Goal: Information Seeking & Learning: Learn about a topic

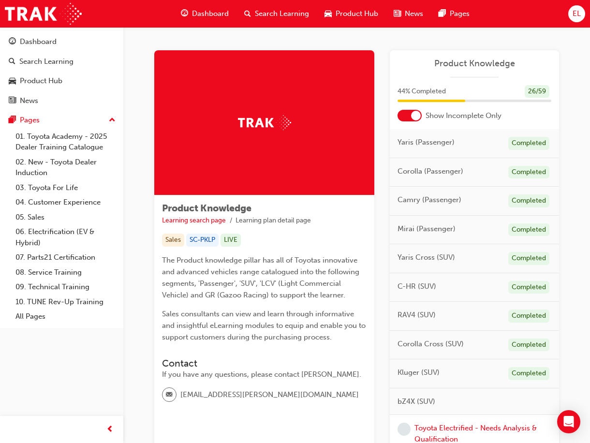
click at [242, 47] on div "44 % Completed 26 / 59" at bounding box center [474, 97] width 169 height 25
click at [242, 47] on div at bounding box center [410, 116] width 24 height 12
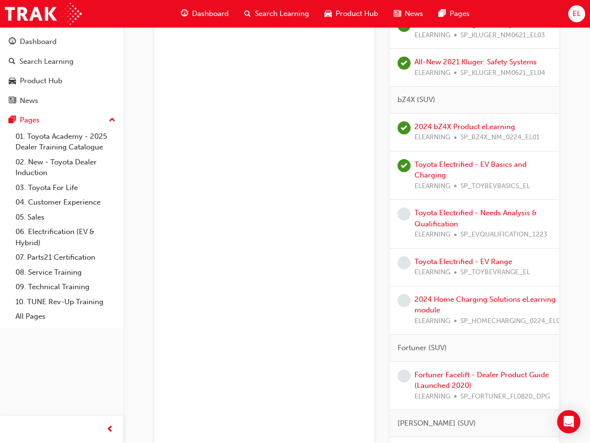
scroll to position [1258, 0]
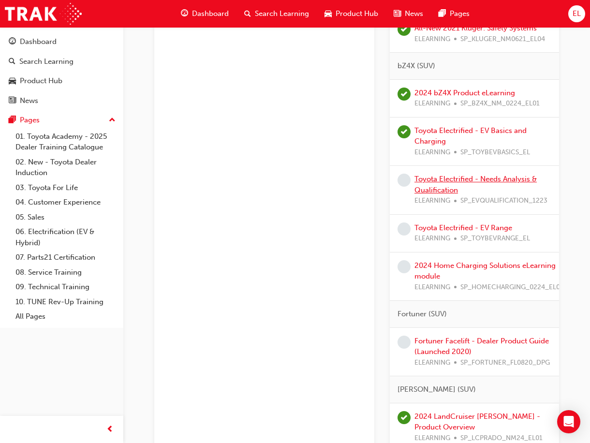
click at [242, 47] on link "Toyota Electrified - Needs Analysis & Qualification" at bounding box center [476, 185] width 122 height 20
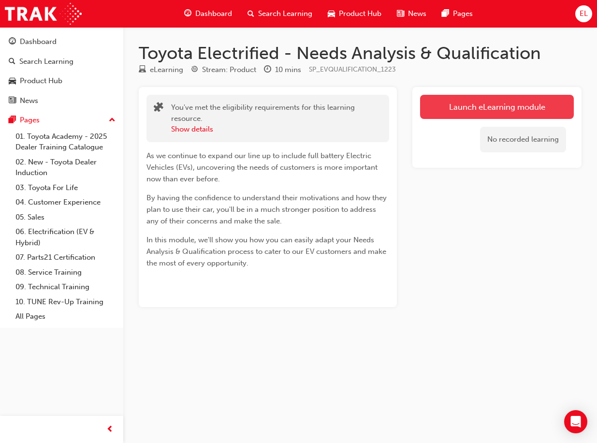
click at [242, 47] on link "Launch eLearning module" at bounding box center [497, 107] width 154 height 24
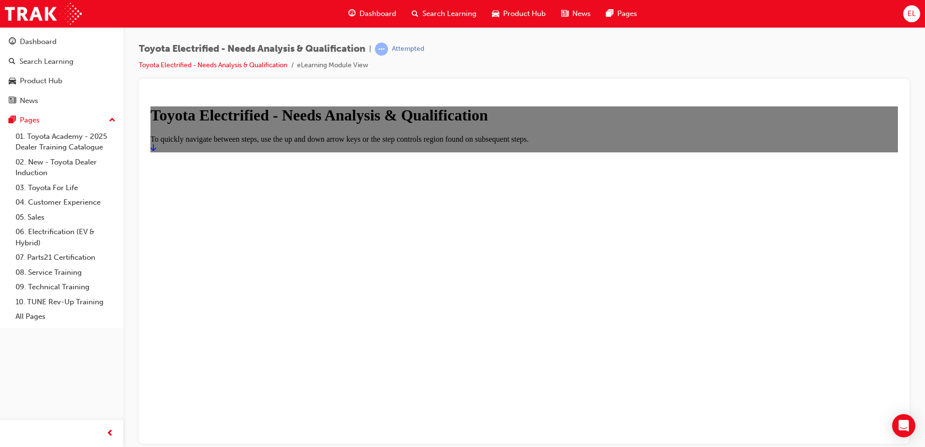
click at [156, 47] on icon "Start" at bounding box center [153, 147] width 6 height 8
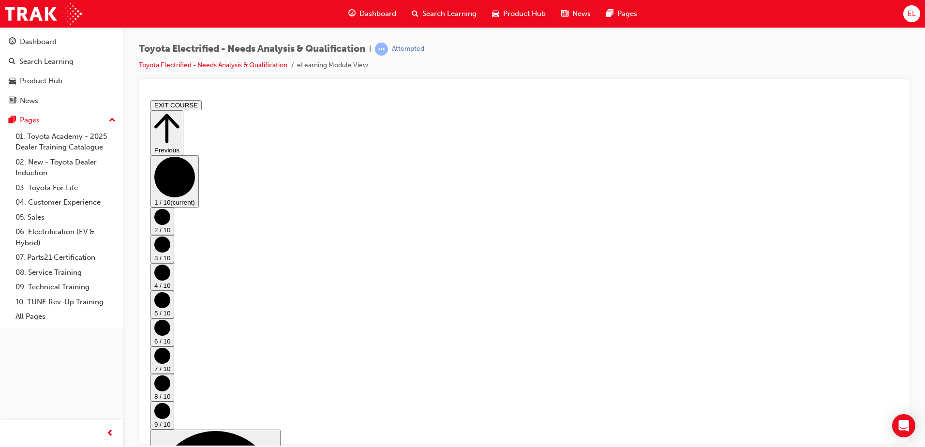
click at [170, 47] on circle "Step controls" at bounding box center [162, 216] width 16 height 16
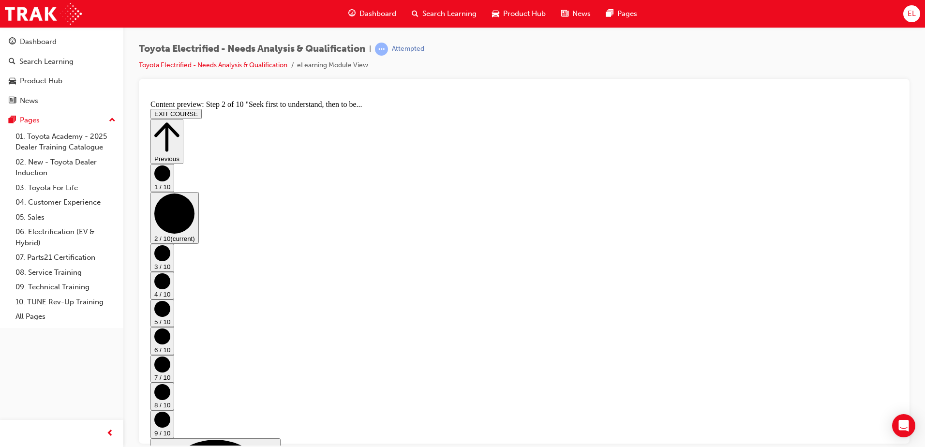
click at [170, 47] on circle "Step controls" at bounding box center [162, 253] width 16 height 16
click at [170, 47] on circle "Step controls" at bounding box center [162, 281] width 16 height 16
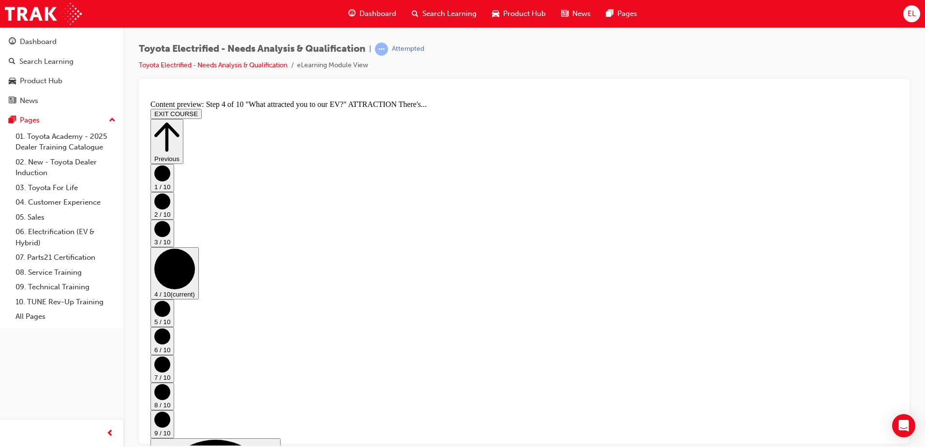
scroll to position [306, 0]
click at [170, 47] on icon "Step controls" at bounding box center [162, 308] width 16 height 16
click at [170, 47] on circle "Step controls" at bounding box center [162, 336] width 16 height 16
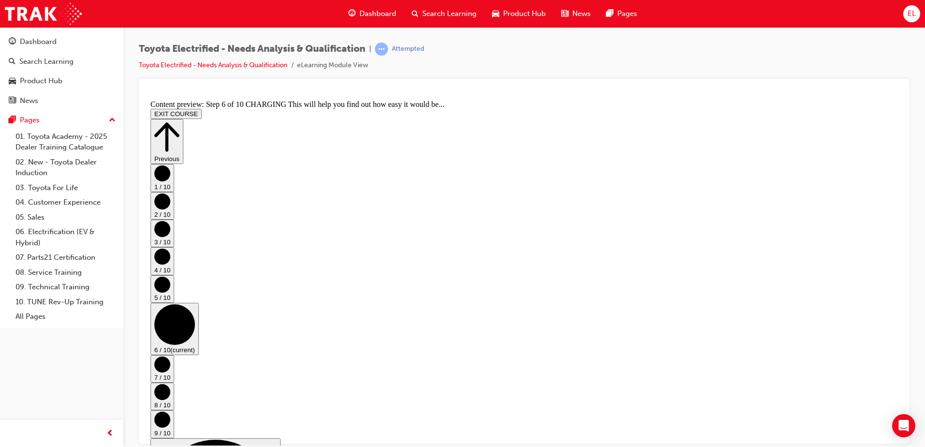
click at [170, 47] on circle "Step controls" at bounding box center [162, 364] width 16 height 16
click at [170, 47] on circle "Step controls" at bounding box center [162, 392] width 16 height 16
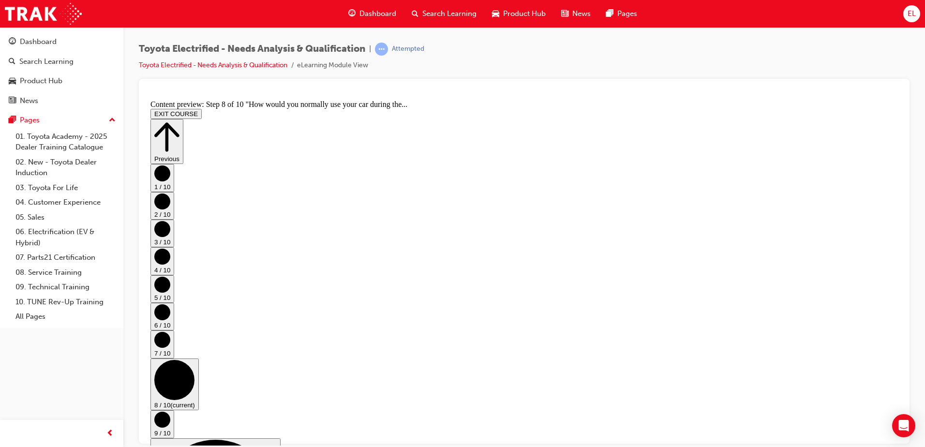
scroll to position [250, 0]
drag, startPoint x: 593, startPoint y: 288, endPoint x: 436, endPoint y: 304, distance: 157.6
drag, startPoint x: 430, startPoint y: 303, endPoint x: 382, endPoint y: 208, distance: 106.9
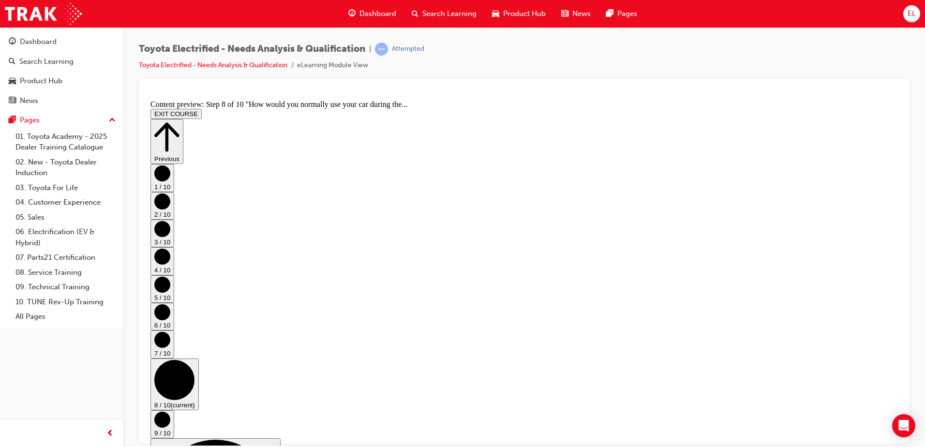
drag, startPoint x: 382, startPoint y: 208, endPoint x: 375, endPoint y: 248, distance: 41.2
click at [170, 47] on circle "Step controls" at bounding box center [162, 419] width 16 height 16
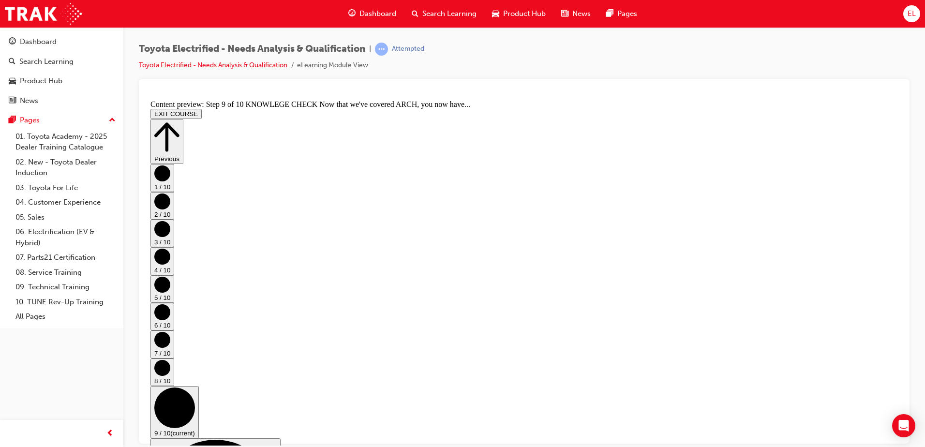
drag, startPoint x: 734, startPoint y: 386, endPoint x: 728, endPoint y: 383, distance: 6.7
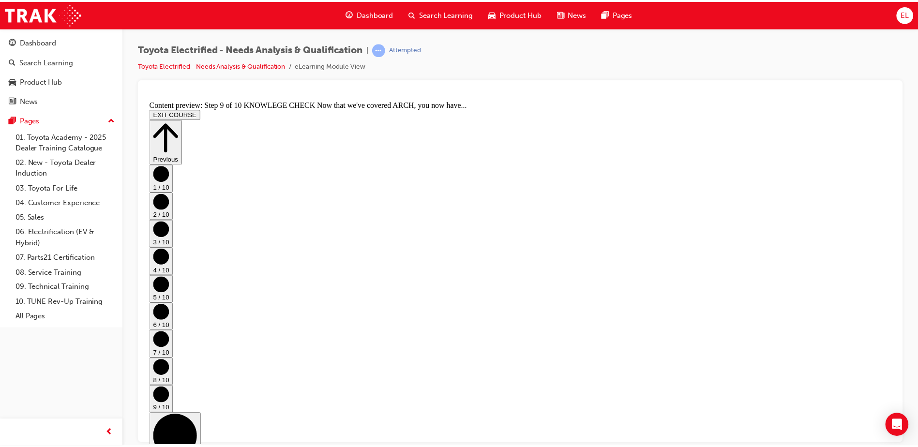
scroll to position [517, 0]
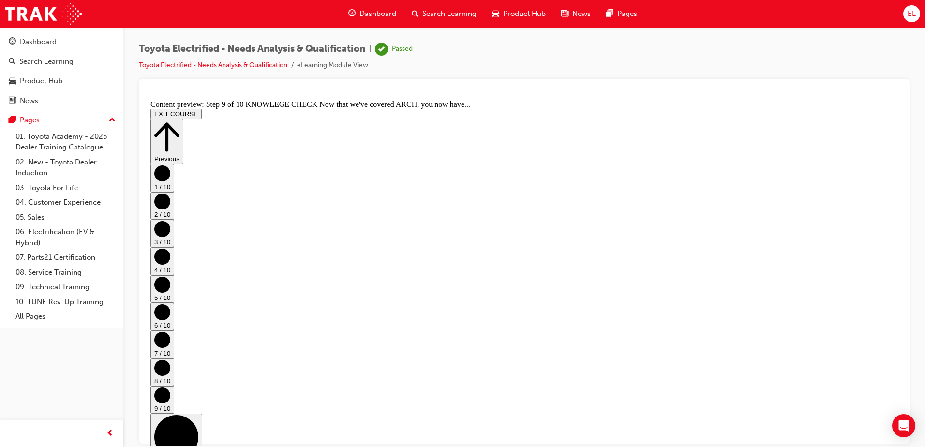
click at [242, 12] on span "Dashboard" at bounding box center [377, 13] width 37 height 11
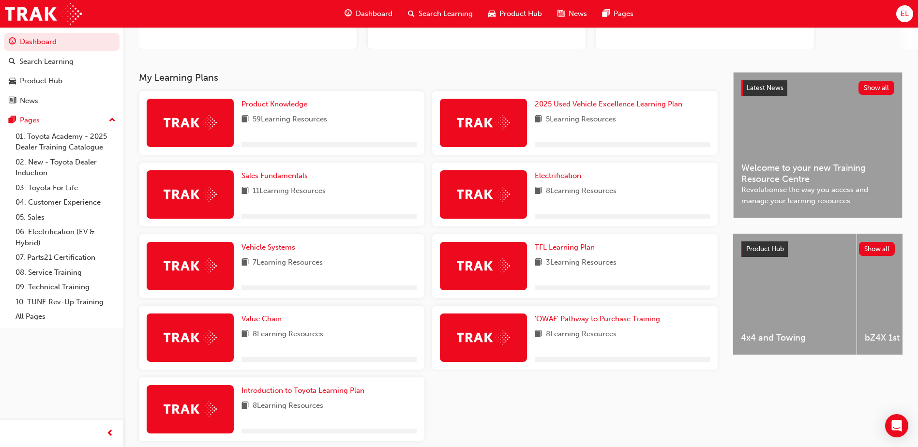
scroll to position [145, 0]
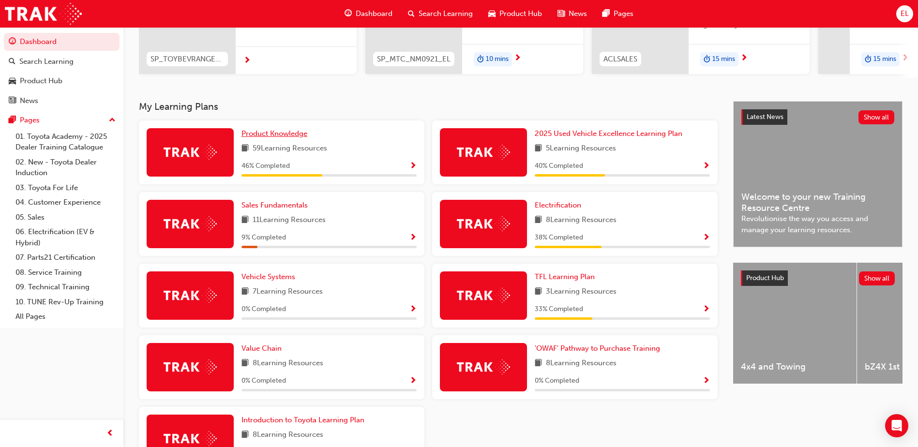
click at [242, 47] on span "Product Knowledge" at bounding box center [274, 133] width 66 height 9
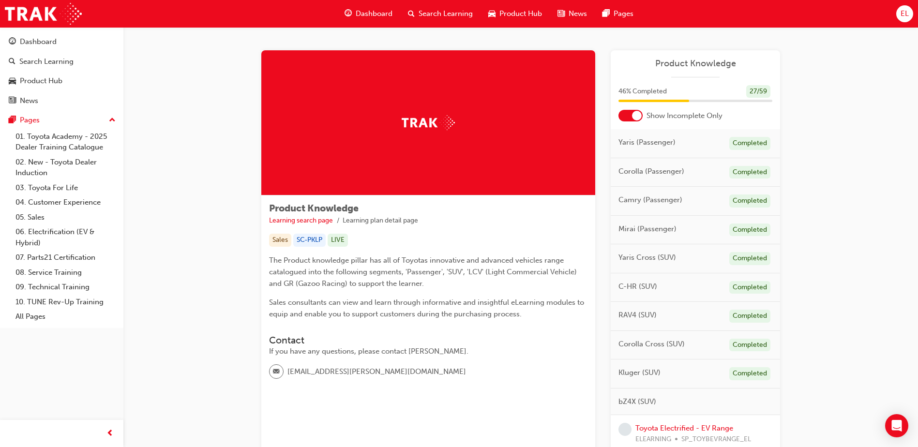
click at [242, 47] on div at bounding box center [637, 116] width 10 height 10
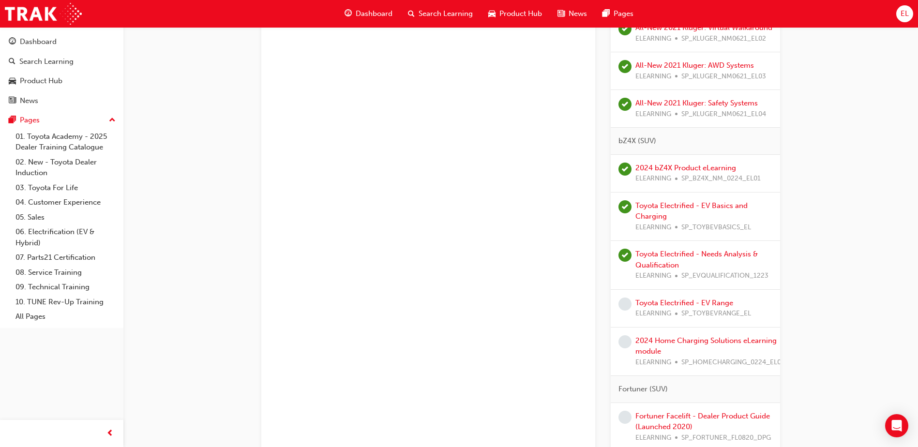
scroll to position [1161, 0]
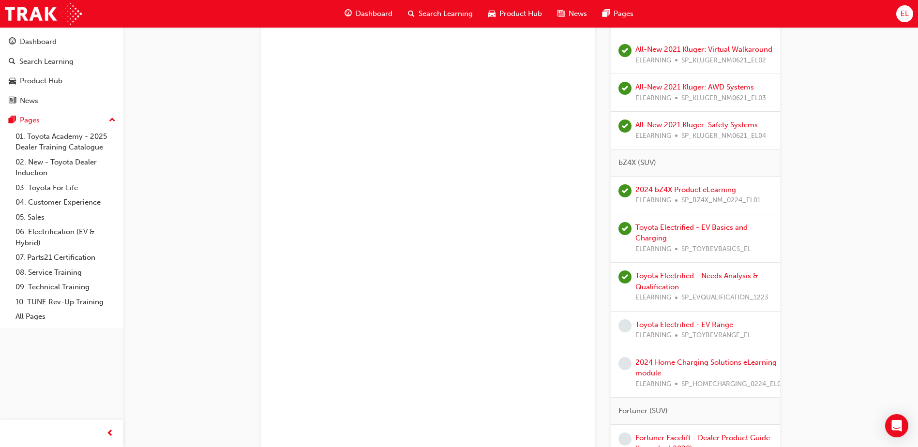
click at [242, 47] on link "Toyota Electrified - EV Range" at bounding box center [684, 324] width 98 height 9
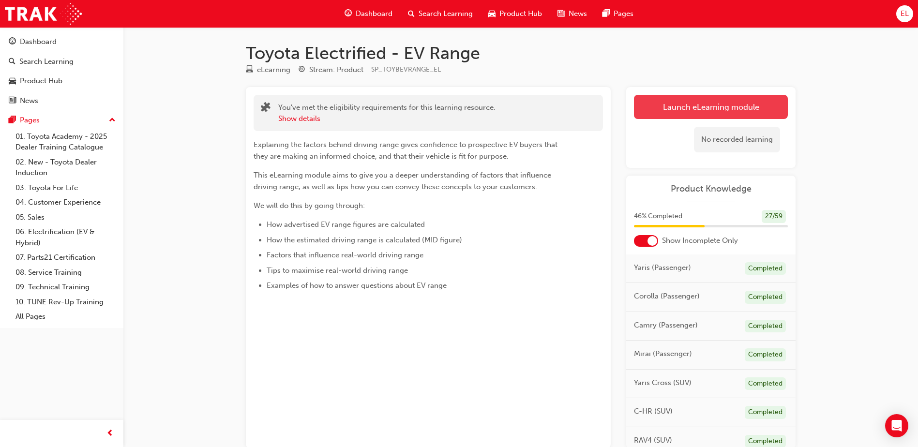
click at [242, 47] on link "Launch eLearning module" at bounding box center [711, 107] width 154 height 24
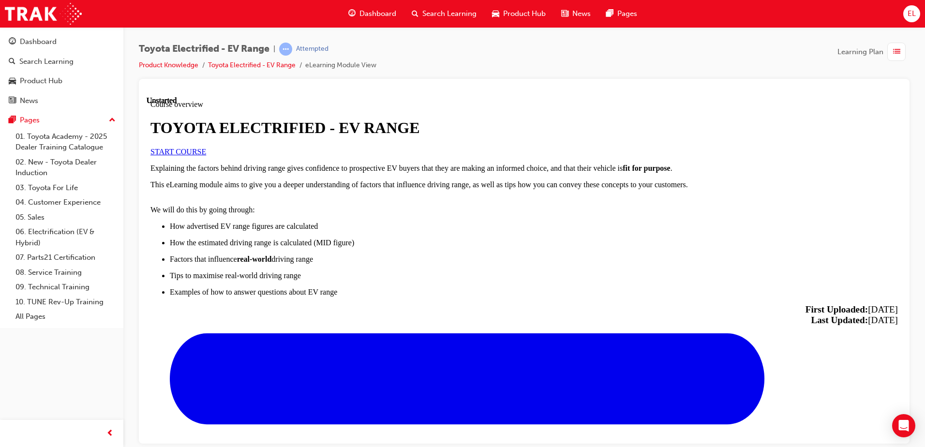
click at [206, 47] on link "START COURSE" at bounding box center [178, 151] width 56 height 8
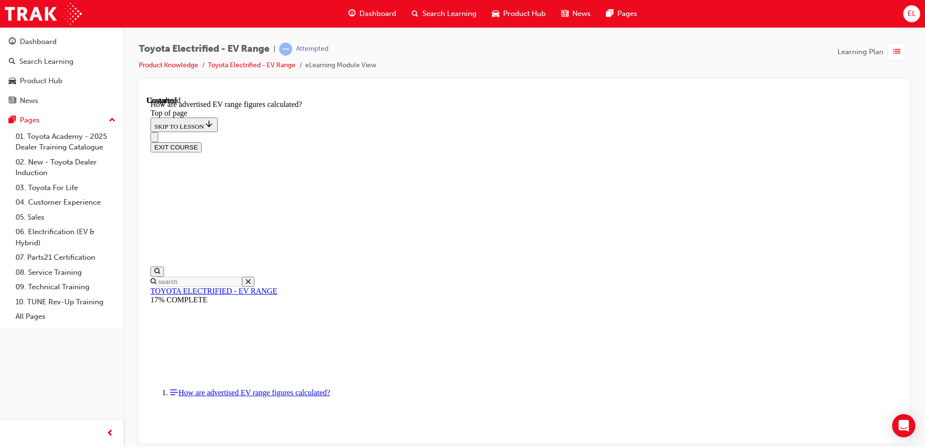
scroll to position [513, 0]
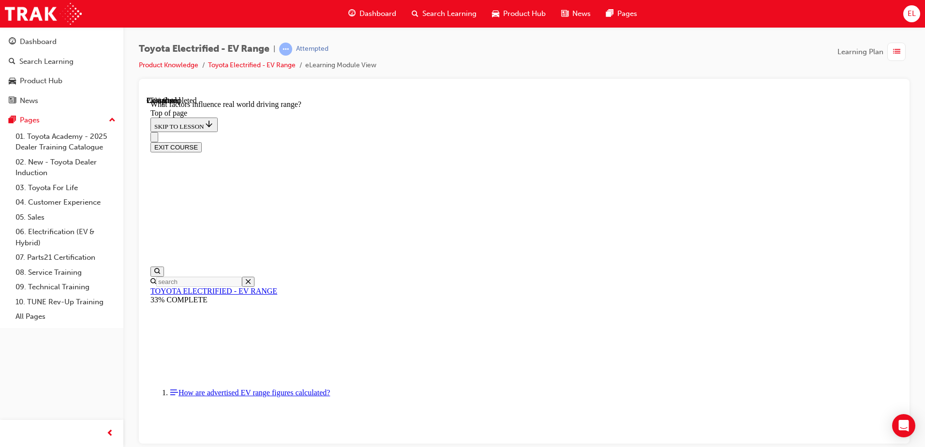
drag, startPoint x: 491, startPoint y: 384, endPoint x: 493, endPoint y: 378, distance: 6.1
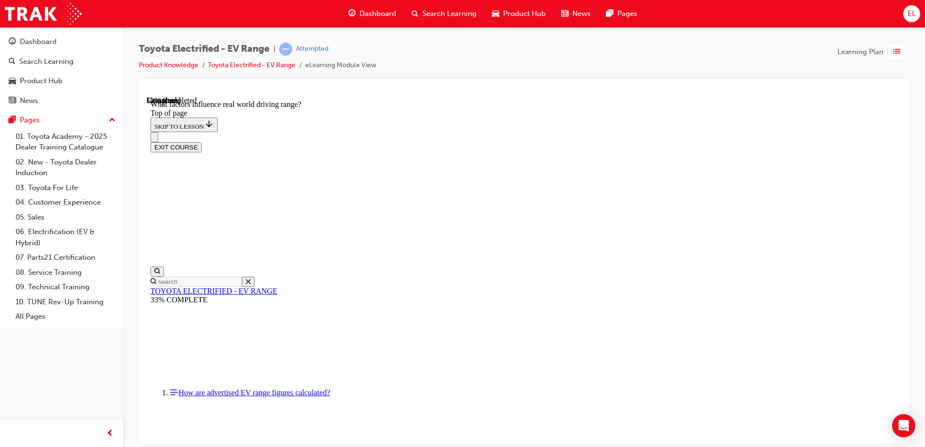
scroll to position [921, 0]
drag, startPoint x: 602, startPoint y: 378, endPoint x: 599, endPoint y: 373, distance: 5.4
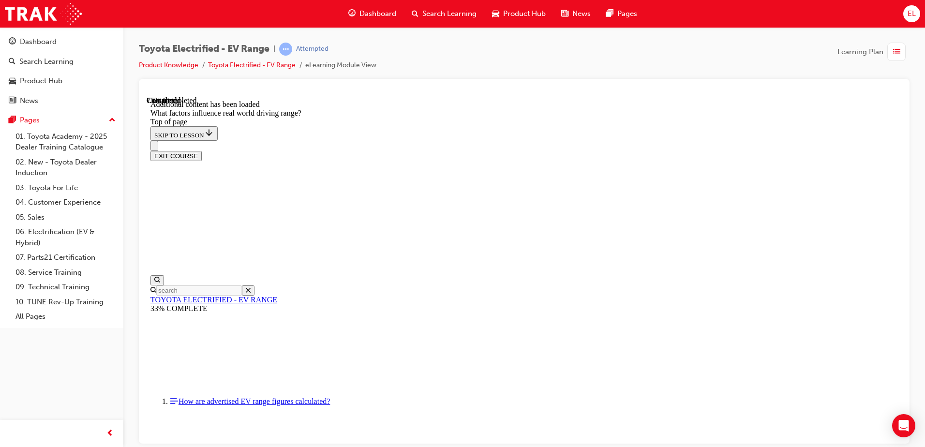
scroll to position [1168, 0]
drag, startPoint x: 599, startPoint y: 263, endPoint x: 727, endPoint y: 392, distance: 181.3
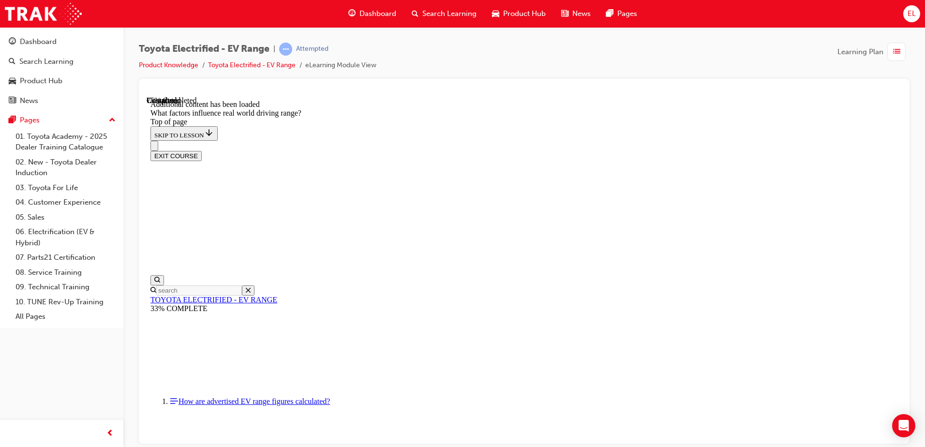
drag, startPoint x: 597, startPoint y: 267, endPoint x: 739, endPoint y: 420, distance: 208.8
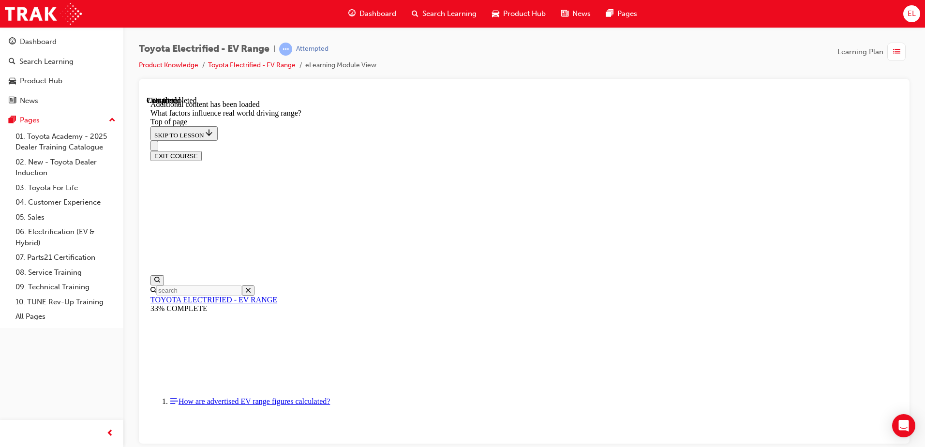
drag, startPoint x: 584, startPoint y: 301, endPoint x: 453, endPoint y: 436, distance: 187.8
drag, startPoint x: 611, startPoint y: 273, endPoint x: 799, endPoint y: 298, distance: 188.8
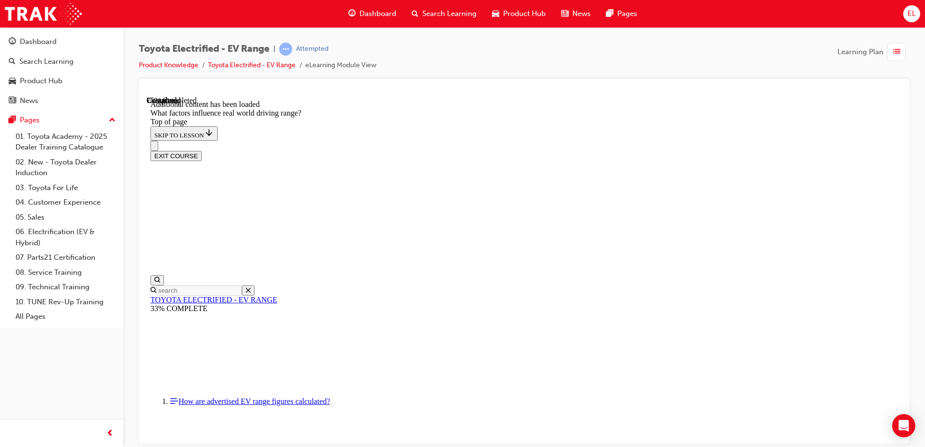
drag, startPoint x: 606, startPoint y: 267, endPoint x: 521, endPoint y: 260, distance: 84.9
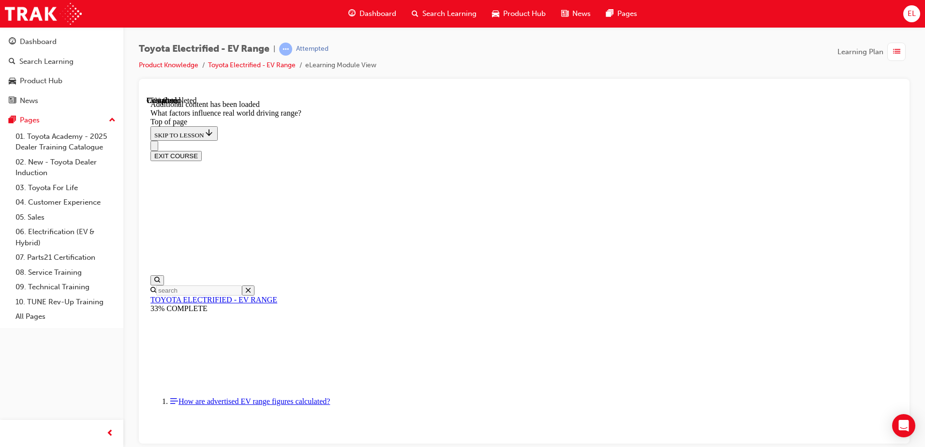
drag, startPoint x: 591, startPoint y: 303, endPoint x: 717, endPoint y: 423, distance: 174.5
drag, startPoint x: 597, startPoint y: 285, endPoint x: 469, endPoint y: 410, distance: 178.6
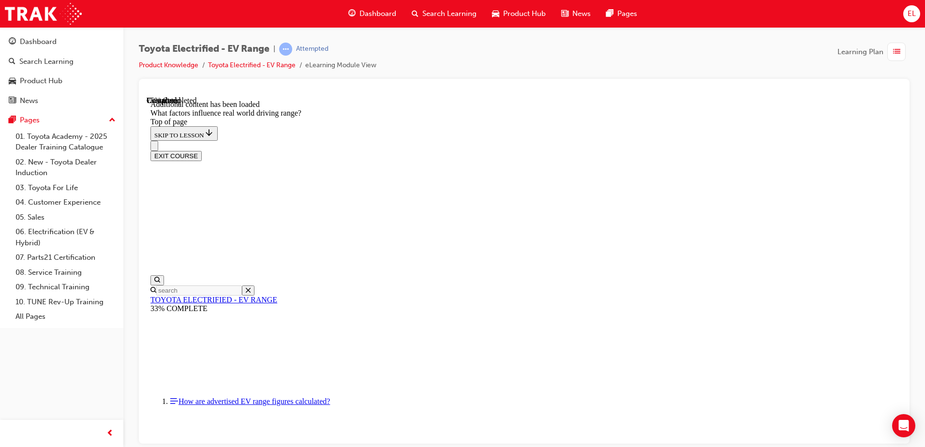
drag, startPoint x: 561, startPoint y: 258, endPoint x: 687, endPoint y: 383, distance: 177.5
drag, startPoint x: 547, startPoint y: 267, endPoint x: 676, endPoint y: 394, distance: 180.9
drag, startPoint x: 714, startPoint y: 393, endPoint x: 637, endPoint y: 333, distance: 97.2
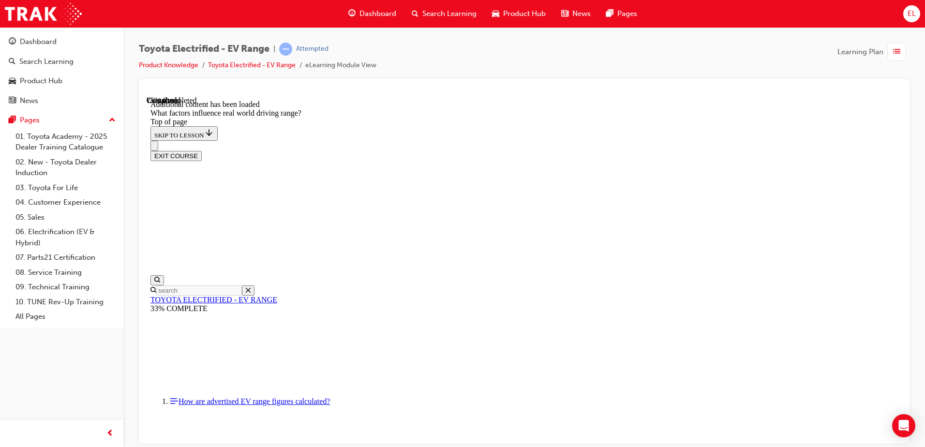
drag, startPoint x: 593, startPoint y: 261, endPoint x: 470, endPoint y: 386, distance: 174.8
drag, startPoint x: 573, startPoint y: 279, endPoint x: 446, endPoint y: 408, distance: 181.3
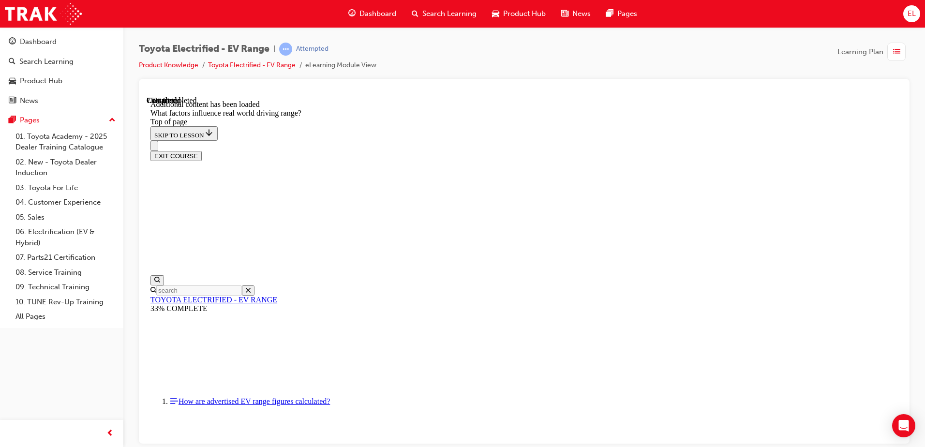
drag, startPoint x: 458, startPoint y: 397, endPoint x: 491, endPoint y: 372, distance: 42.2
drag, startPoint x: 595, startPoint y: 271, endPoint x: 653, endPoint y: 318, distance: 74.6
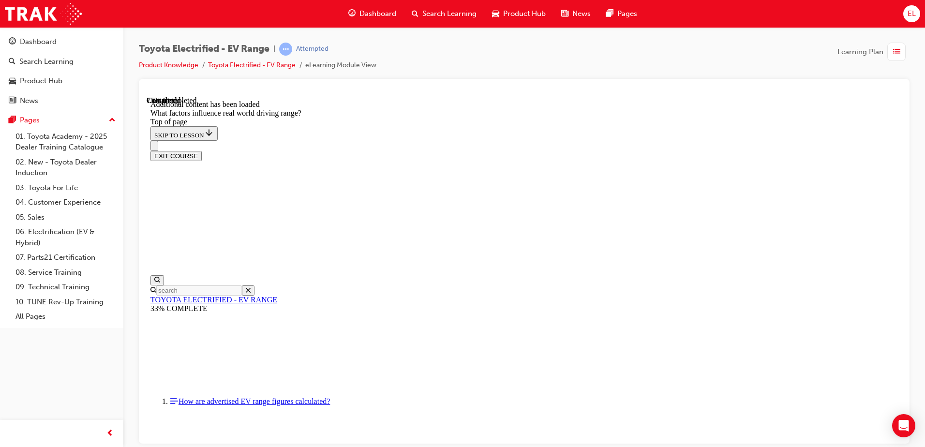
drag, startPoint x: 705, startPoint y: 392, endPoint x: 722, endPoint y: 411, distance: 25.7
drag, startPoint x: 584, startPoint y: 252, endPoint x: 711, endPoint y: 382, distance: 181.6
drag, startPoint x: 603, startPoint y: 274, endPoint x: 468, endPoint y: 400, distance: 184.5
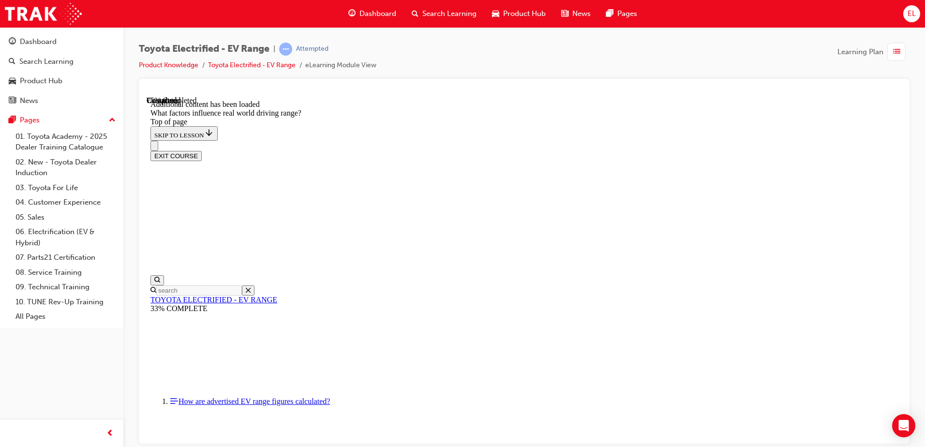
drag, startPoint x: 595, startPoint y: 282, endPoint x: 473, endPoint y: 416, distance: 181.8
drag, startPoint x: 613, startPoint y: 258, endPoint x: 742, endPoint y: 391, distance: 185.4
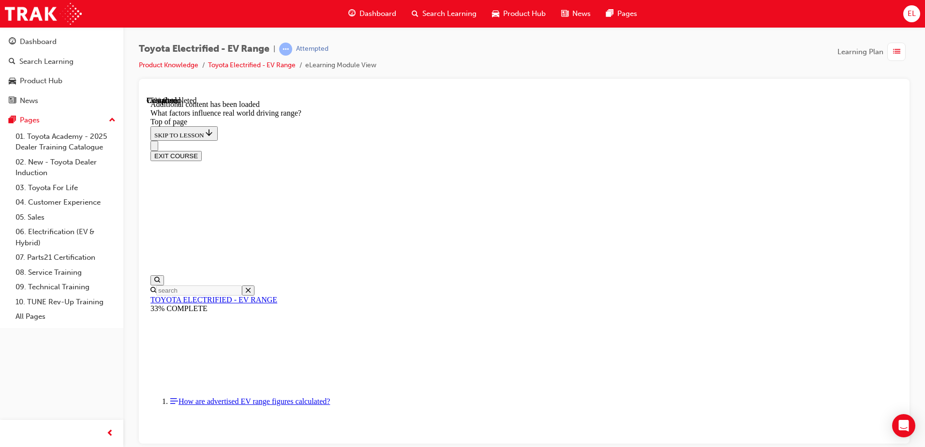
drag, startPoint x: 590, startPoint y: 292, endPoint x: 464, endPoint y: 422, distance: 180.6
drag, startPoint x: 594, startPoint y: 286, endPoint x: 720, endPoint y: 417, distance: 182.0
drag, startPoint x: 586, startPoint y: 271, endPoint x: 713, endPoint y: 404, distance: 184.0
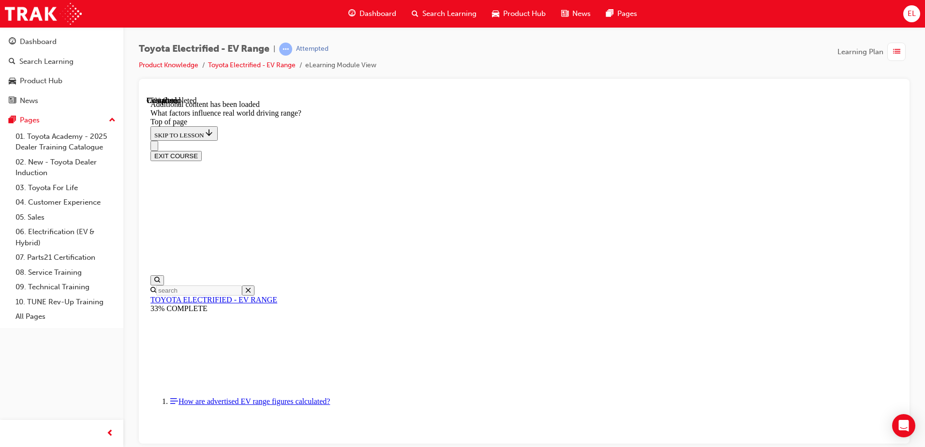
drag, startPoint x: 571, startPoint y: 296, endPoint x: 702, endPoint y: 425, distance: 184.0
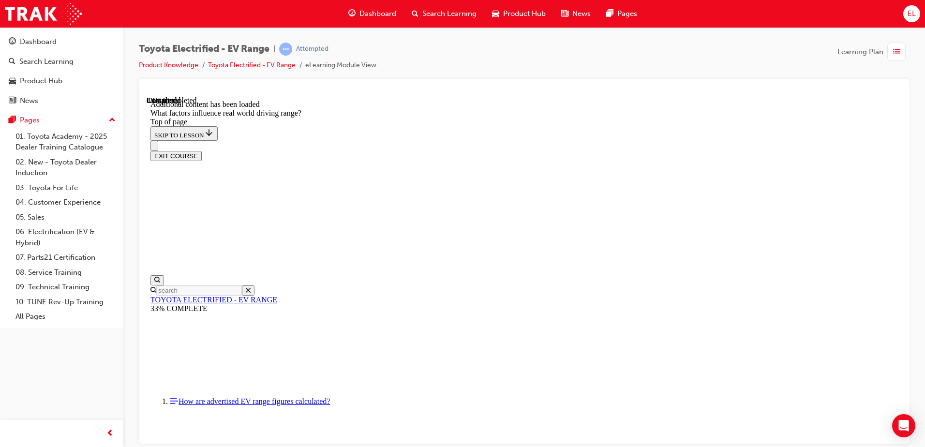
drag, startPoint x: 607, startPoint y: 284, endPoint x: 480, endPoint y: 408, distance: 177.5
drag, startPoint x: 590, startPoint y: 267, endPoint x: 718, endPoint y: 400, distance: 183.7
drag, startPoint x: 591, startPoint y: 279, endPoint x: 721, endPoint y: 410, distance: 184.7
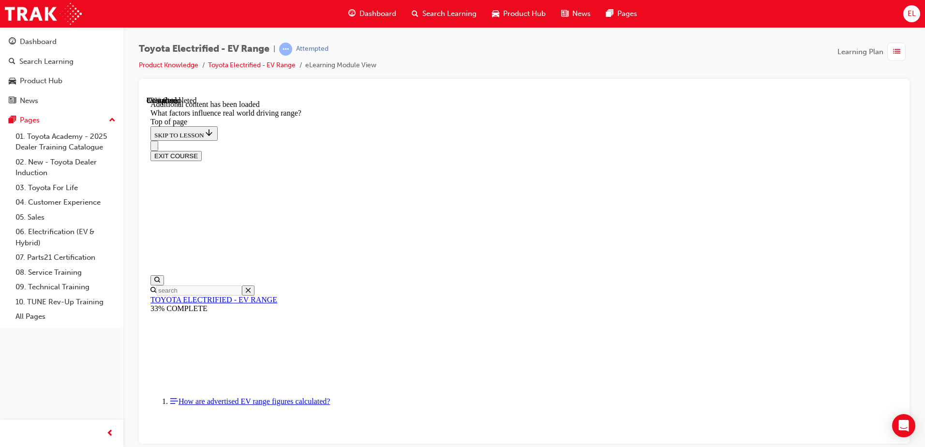
drag, startPoint x: 605, startPoint y: 260, endPoint x: 734, endPoint y: 387, distance: 181.3
drag, startPoint x: 578, startPoint y: 272, endPoint x: 451, endPoint y: 398, distance: 178.5
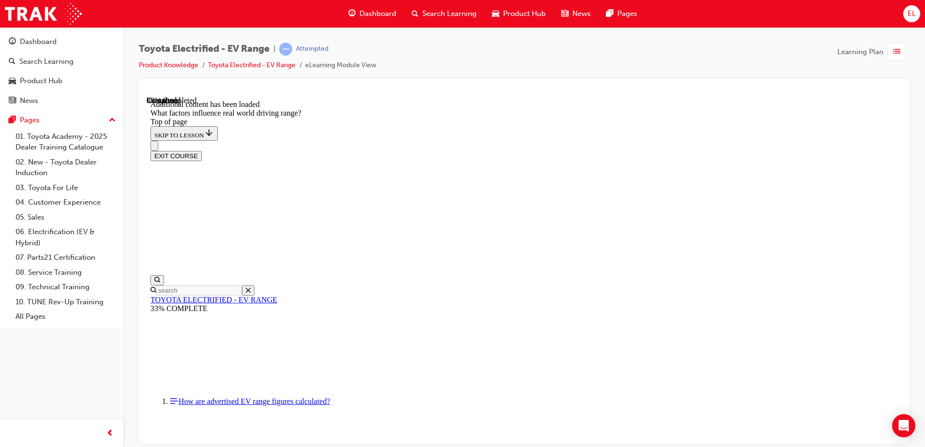
drag, startPoint x: 579, startPoint y: 250, endPoint x: 455, endPoint y: 385, distance: 183.8
drag, startPoint x: 569, startPoint y: 264, endPoint x: 689, endPoint y: 398, distance: 179.8
drag, startPoint x: 604, startPoint y: 267, endPoint x: 473, endPoint y: 402, distance: 188.1
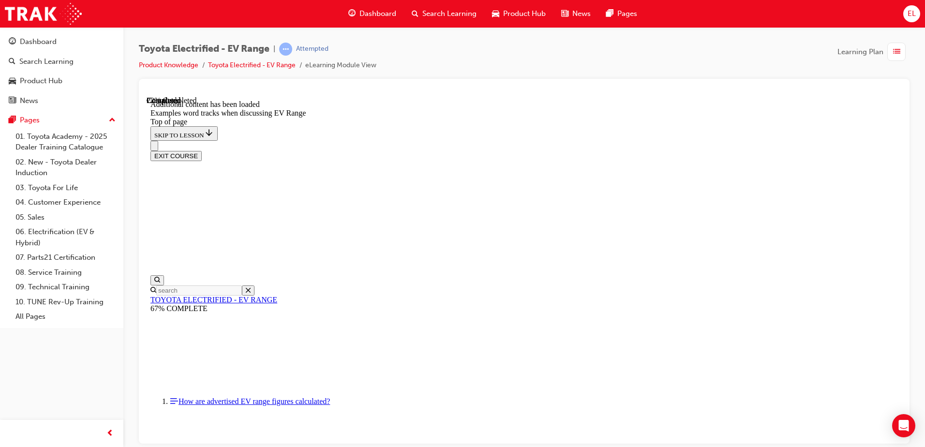
scroll to position [320, 0]
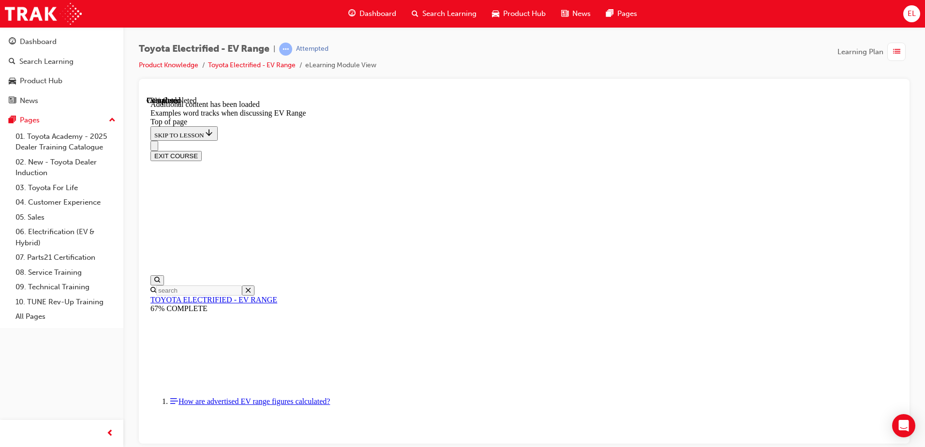
drag, startPoint x: 636, startPoint y: 246, endPoint x: 571, endPoint y: 203, distance: 78.1
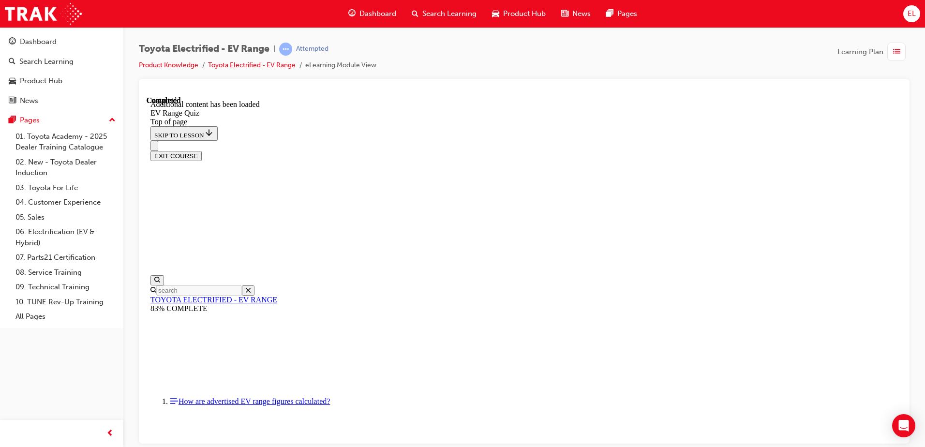
scroll to position [30, 0]
drag, startPoint x: 552, startPoint y: 298, endPoint x: 585, endPoint y: 427, distance: 133.4
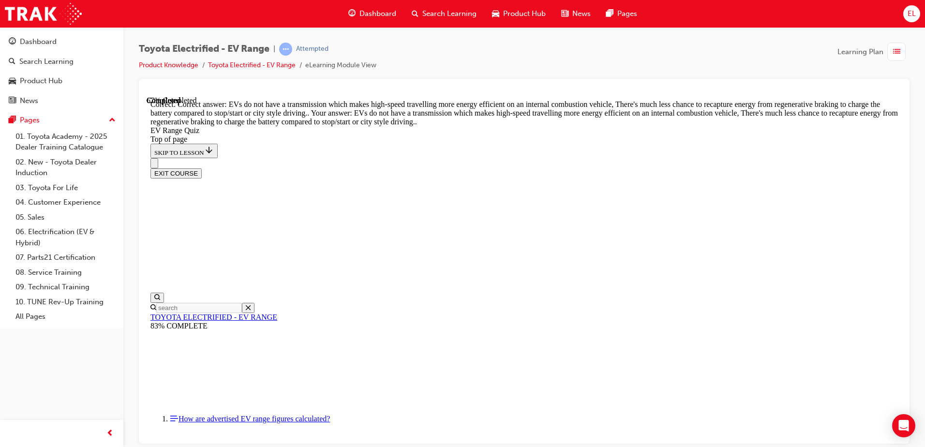
scroll to position [234, 0]
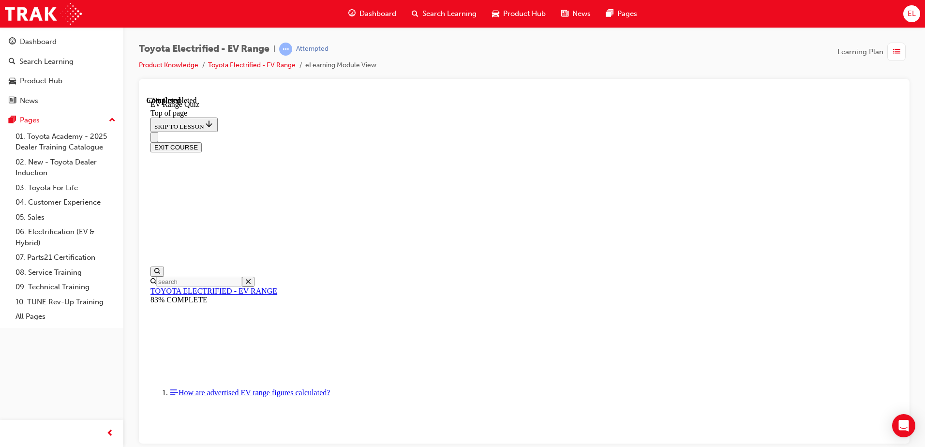
scroll to position [126, 0]
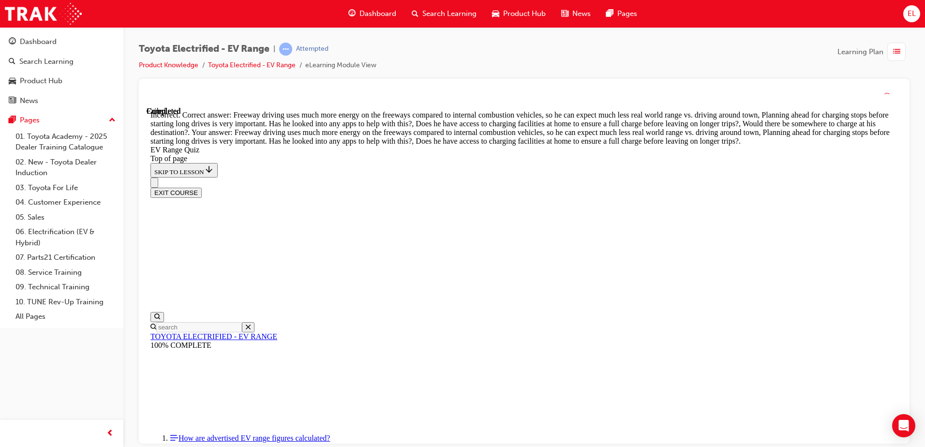
scroll to position [277, 0]
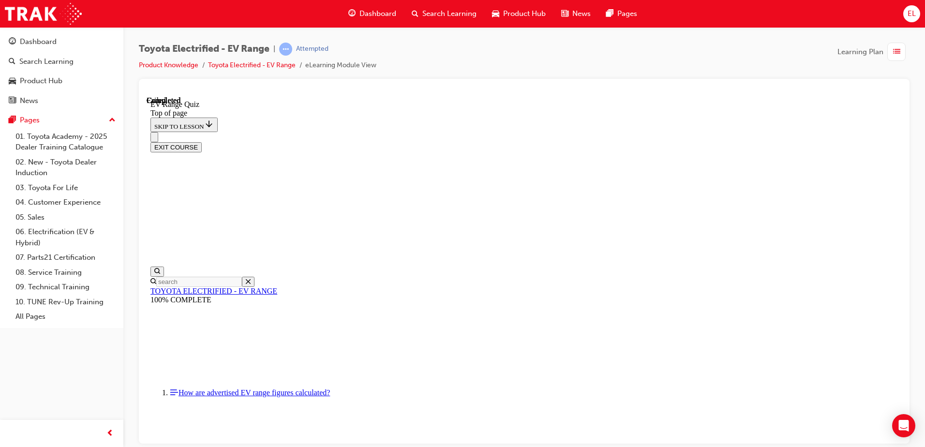
scroll to position [147, 0]
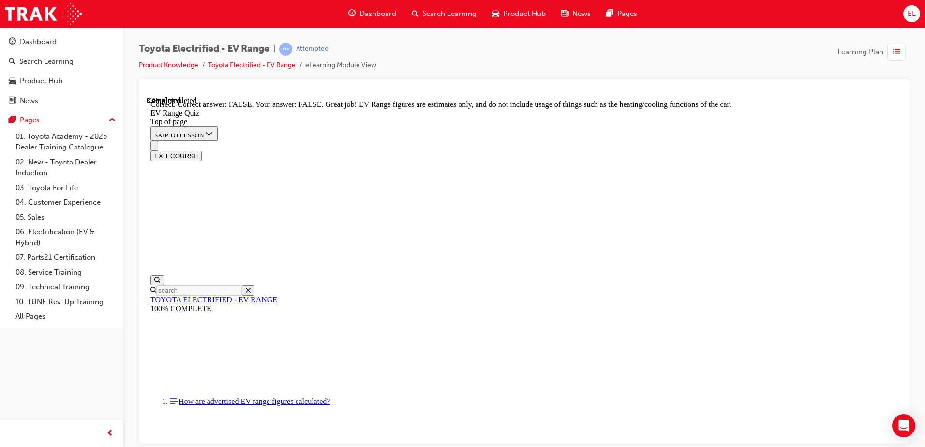
scroll to position [171, 0]
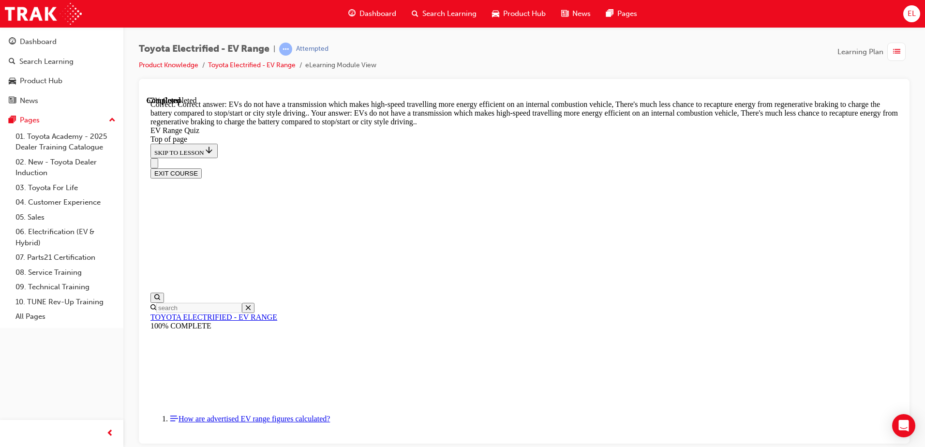
scroll to position [234, 0]
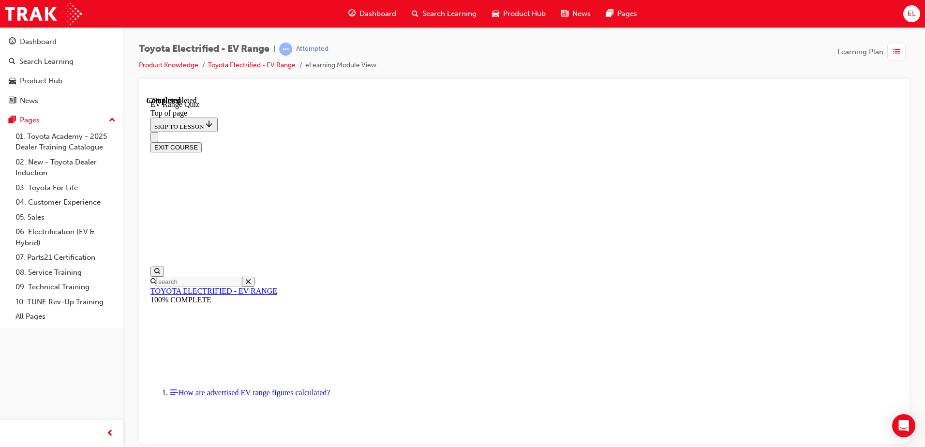
scroll to position [126, 0]
drag, startPoint x: 574, startPoint y: 315, endPoint x: 574, endPoint y: 321, distance: 5.8
drag, startPoint x: 583, startPoint y: 350, endPoint x: 587, endPoint y: 384, distance: 34.6
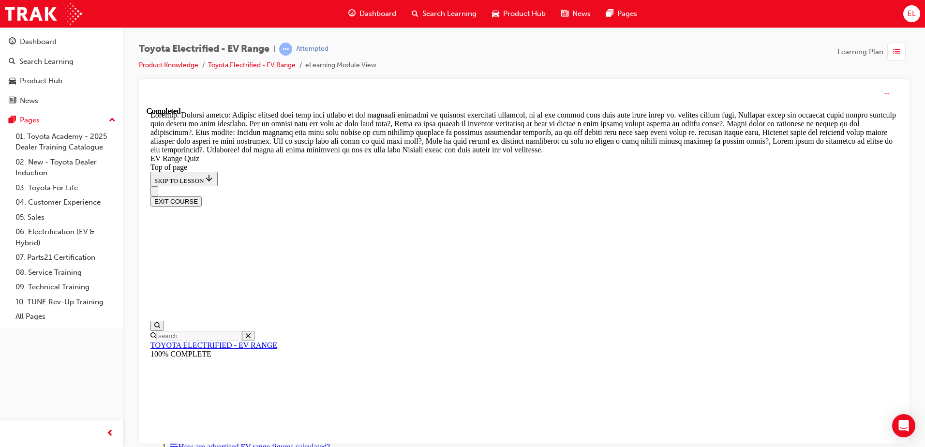
scroll to position [336, 0]
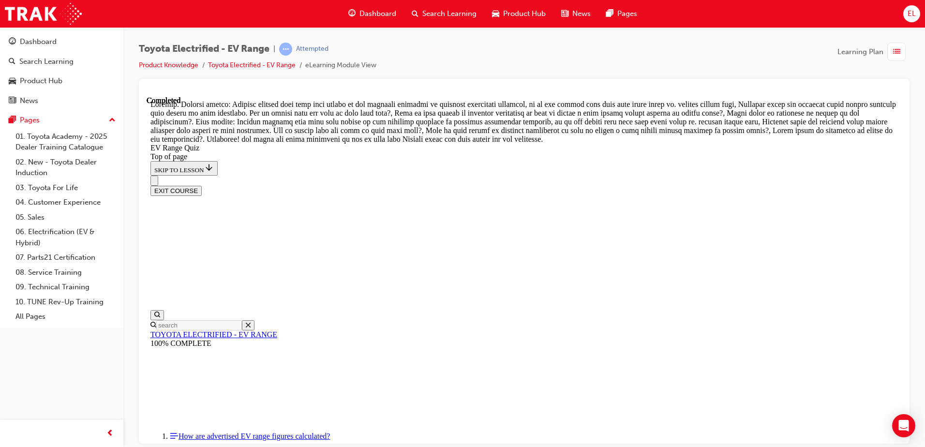
drag, startPoint x: 590, startPoint y: 404, endPoint x: 590, endPoint y: 399, distance: 5.3
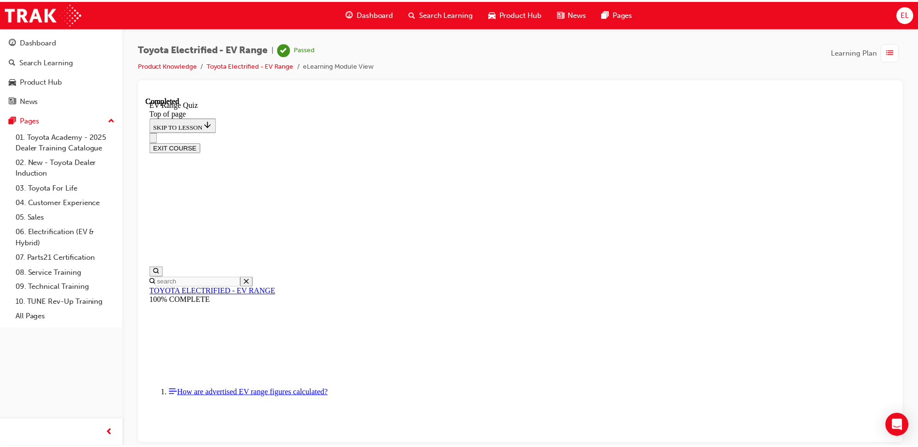
scroll to position [147, 0]
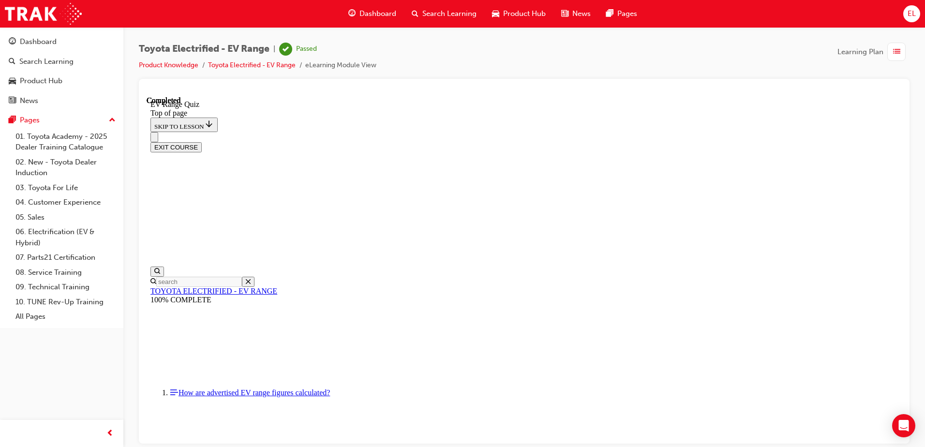
click at [242, 15] on span "Dashboard" at bounding box center [377, 13] width 37 height 11
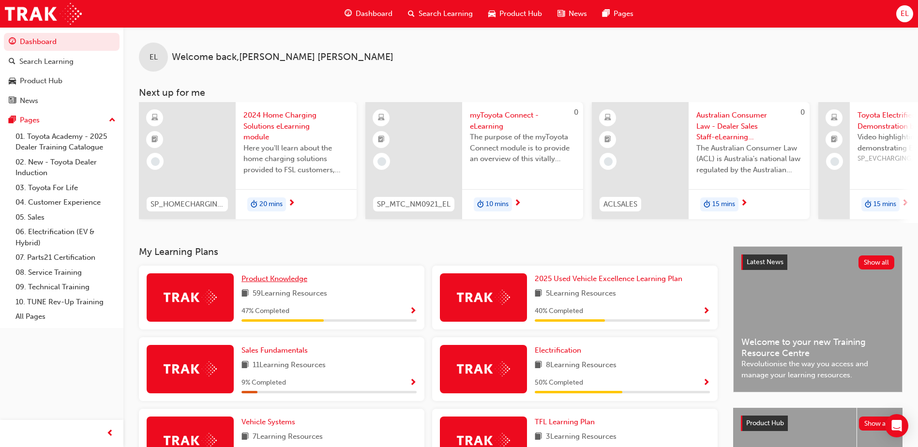
click at [242, 47] on span "Product Knowledge" at bounding box center [274, 278] width 66 height 9
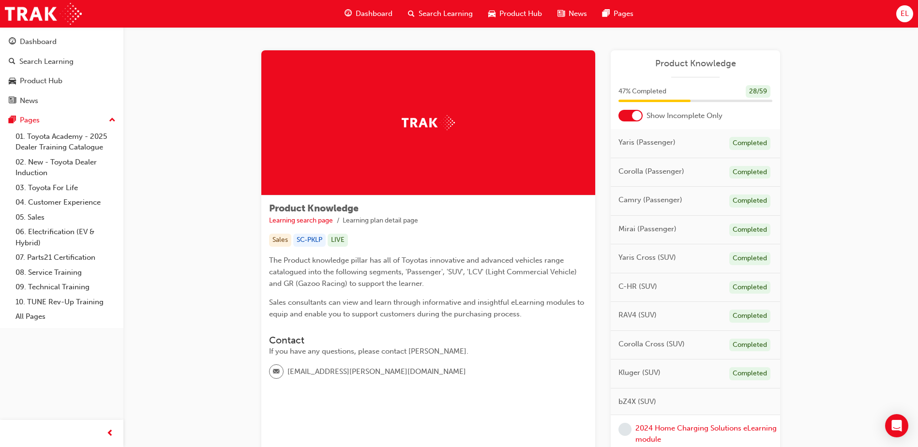
click at [242, 47] on div at bounding box center [637, 116] width 10 height 10
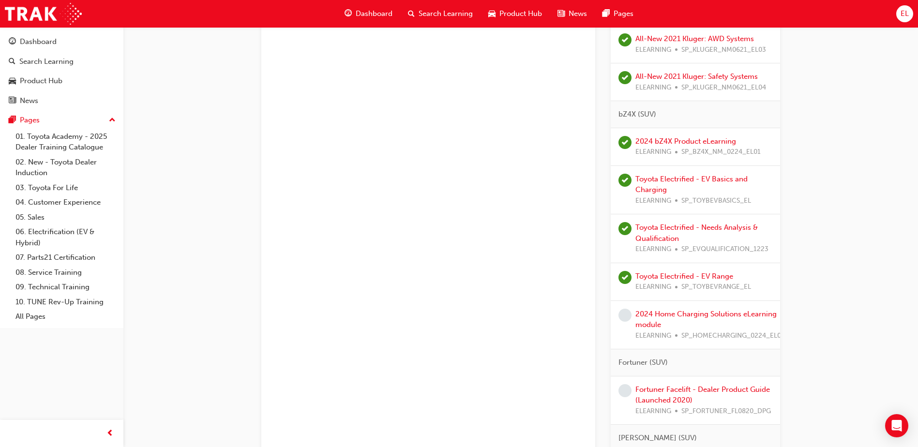
scroll to position [1258, 0]
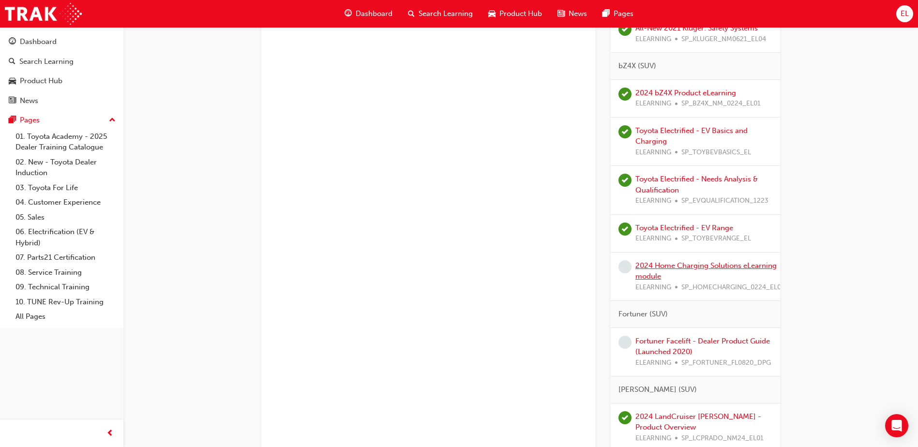
click at [242, 47] on link "2024 Home Charging Solutions eLearning module" at bounding box center [705, 271] width 141 height 20
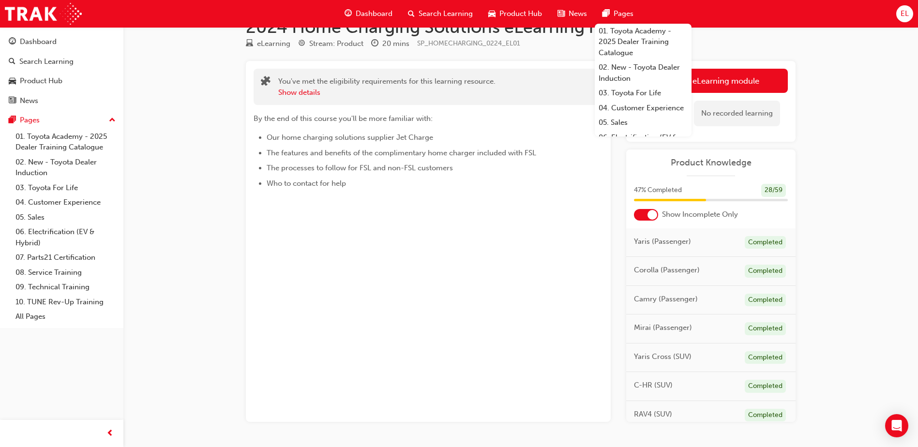
scroll to position [48, 0]
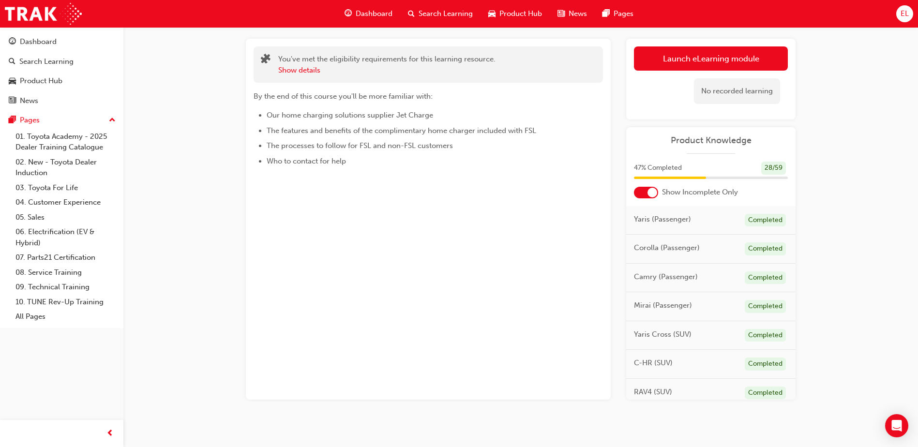
click at [242, 47] on div at bounding box center [652, 193] width 10 height 10
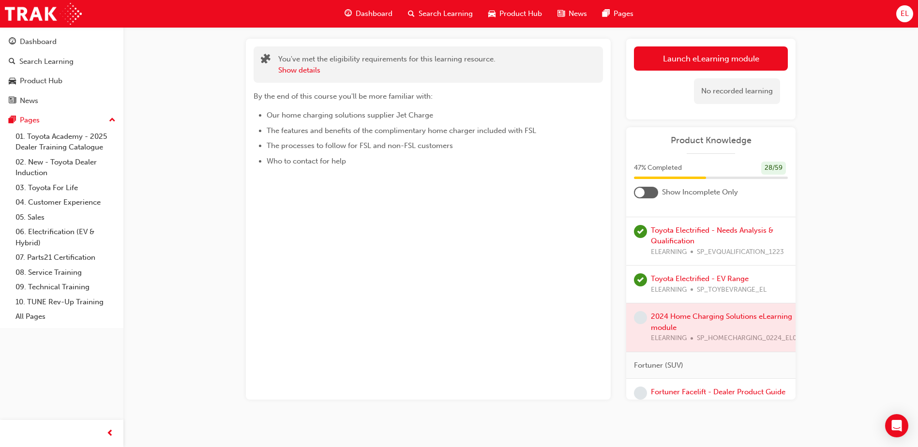
scroll to position [1306, 0]
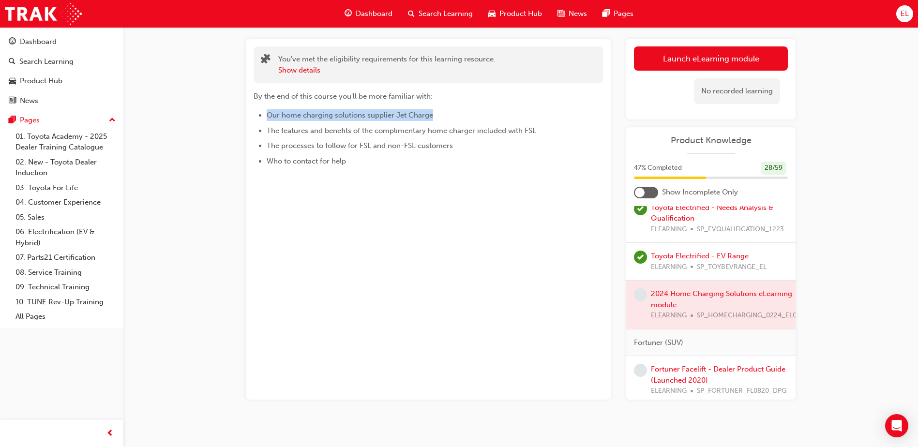
drag, startPoint x: 267, startPoint y: 114, endPoint x: 441, endPoint y: 108, distance: 174.7
click at [242, 47] on div "By the end of this course you'll be more familiar with: Our home charging solut…" at bounding box center [410, 128] width 314 height 76
click at [242, 47] on div at bounding box center [710, 305] width 169 height 48
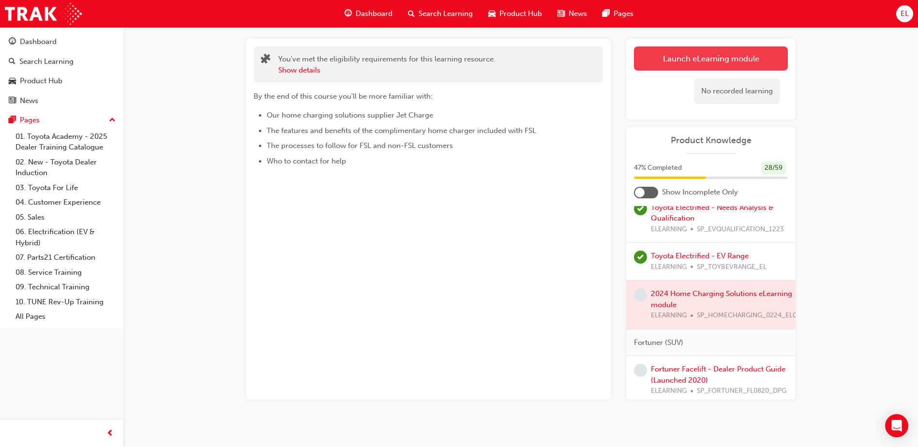
click at [242, 47] on link "Launch eLearning module" at bounding box center [711, 58] width 154 height 24
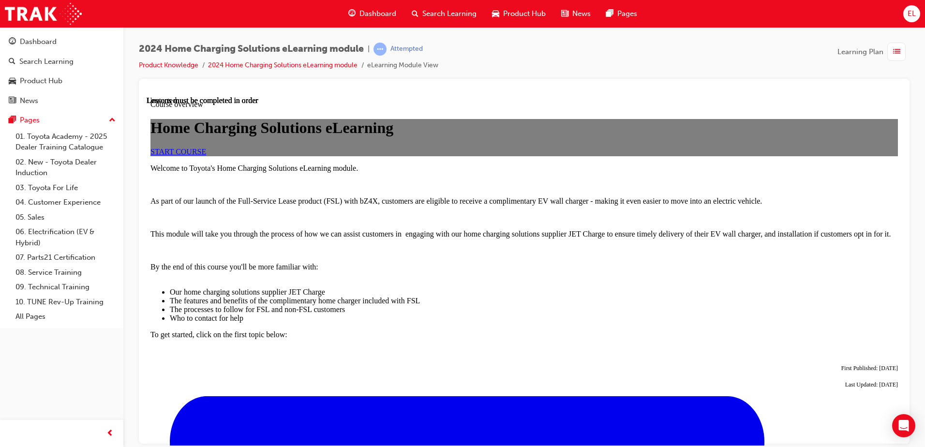
click at [206, 47] on span "START COURSE" at bounding box center [178, 151] width 56 height 8
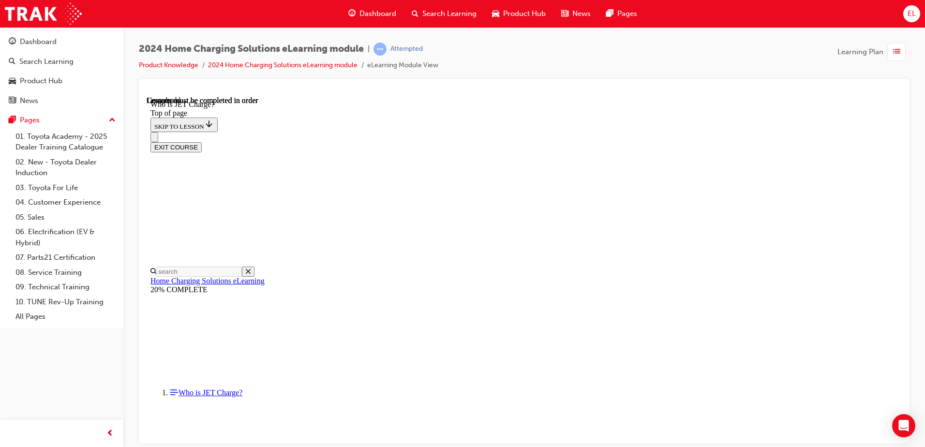
scroll to position [136, 0]
drag, startPoint x: 609, startPoint y: 238, endPoint x: 778, endPoint y: 314, distance: 184.9
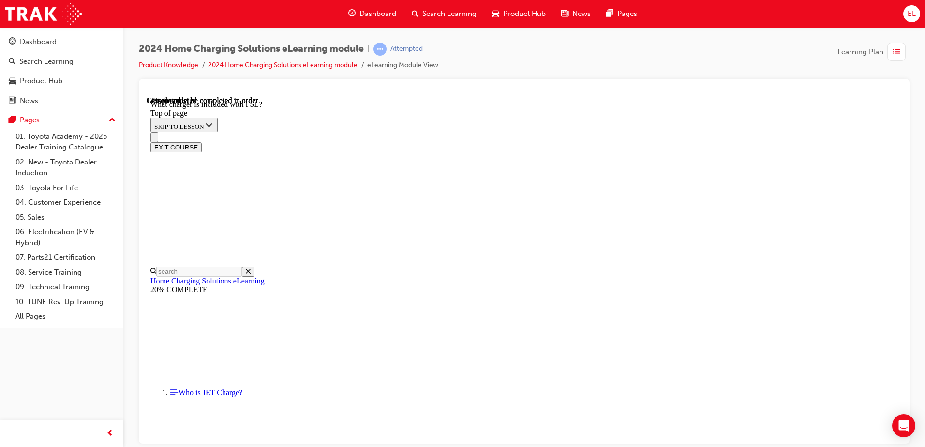
drag, startPoint x: 778, startPoint y: 314, endPoint x: 749, endPoint y: 287, distance: 40.0
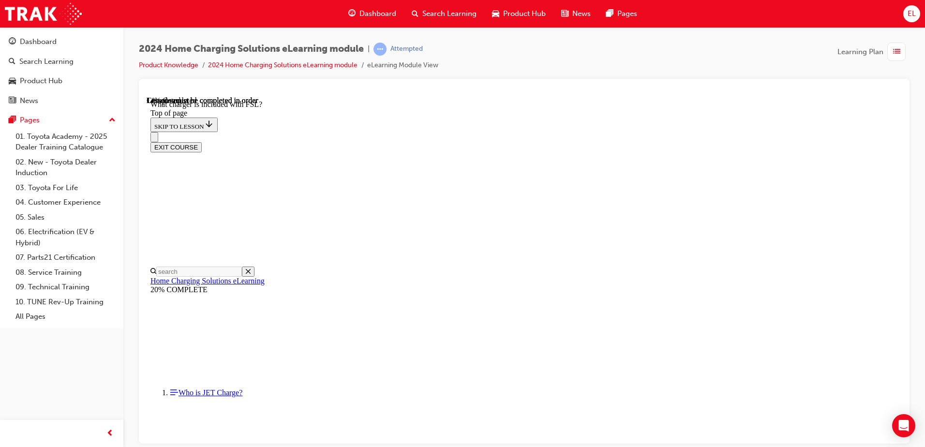
drag, startPoint x: 743, startPoint y: 288, endPoint x: 711, endPoint y: 288, distance: 32.9
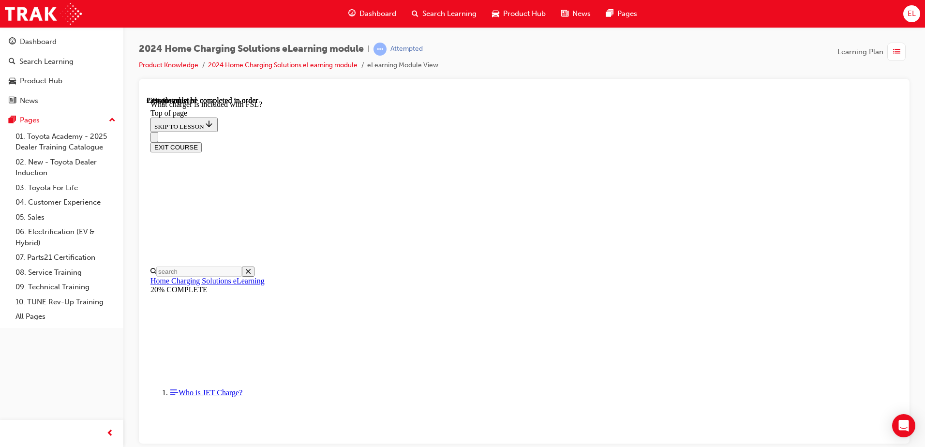
drag, startPoint x: 661, startPoint y: 101, endPoint x: 610, endPoint y: 114, distance: 51.9
drag, startPoint x: 610, startPoint y: 114, endPoint x: 612, endPoint y: 109, distance: 5.0
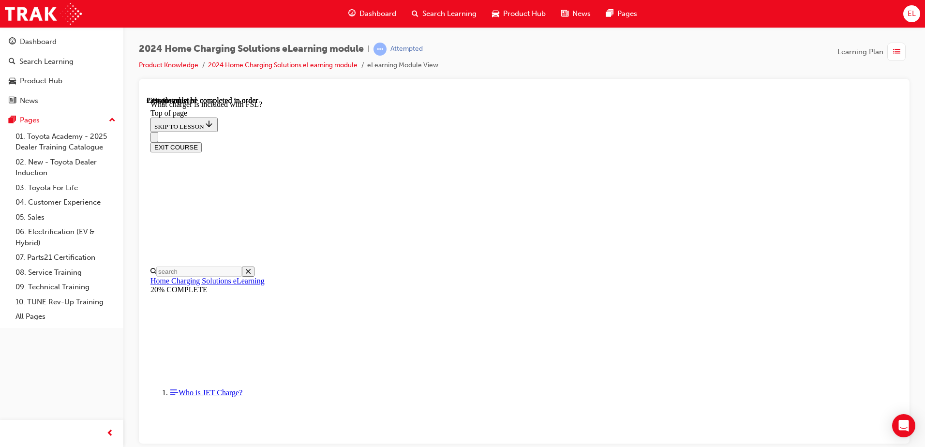
drag, startPoint x: 612, startPoint y: 109, endPoint x: 616, endPoint y: 166, distance: 57.2
drag, startPoint x: 405, startPoint y: 192, endPoint x: 638, endPoint y: 219, distance: 234.7
drag, startPoint x: 638, startPoint y: 219, endPoint x: 712, endPoint y: 281, distance: 96.1
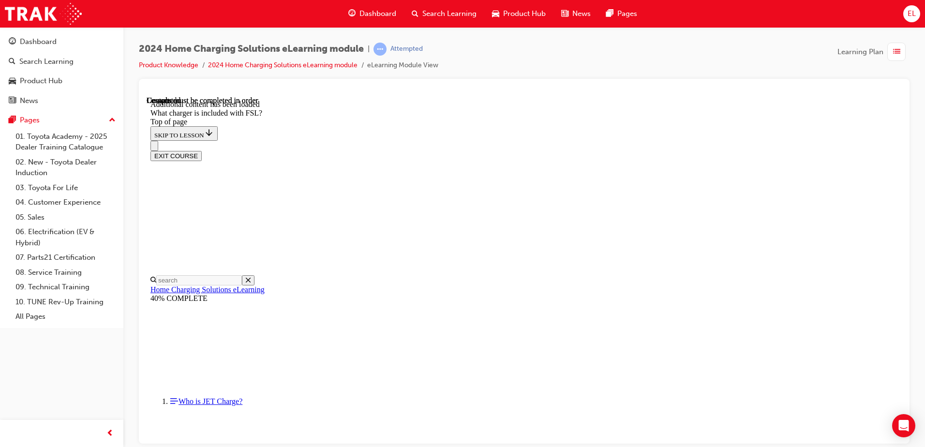
scroll to position [1265, 0]
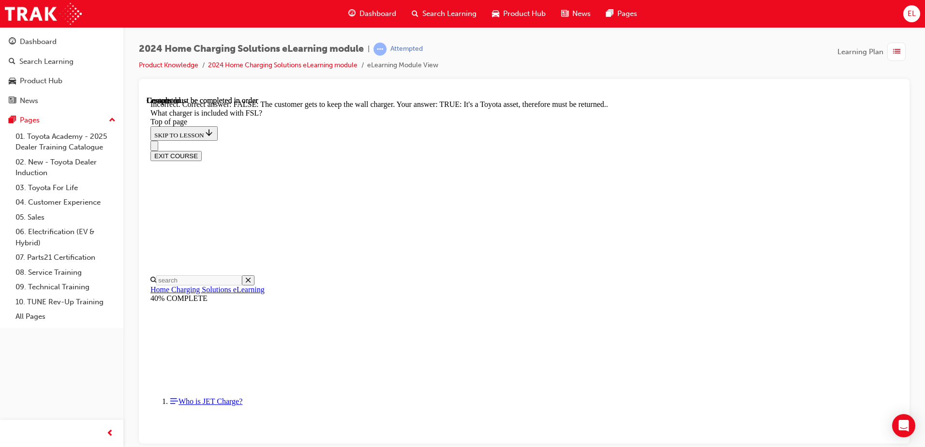
drag, startPoint x: 588, startPoint y: 374, endPoint x: 592, endPoint y: 326, distance: 48.5
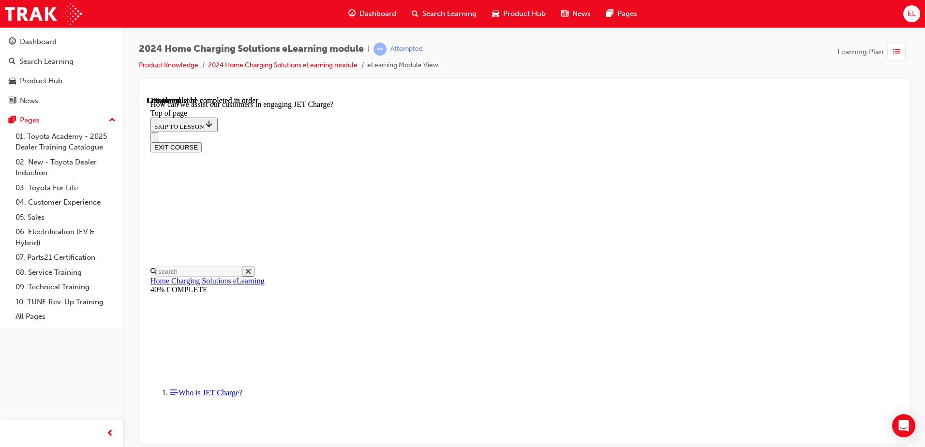
scroll to position [223, 0]
drag, startPoint x: 686, startPoint y: 232, endPoint x: 490, endPoint y: 256, distance: 197.4
drag, startPoint x: 710, startPoint y: 252, endPoint x: 712, endPoint y: 284, distance: 32.9
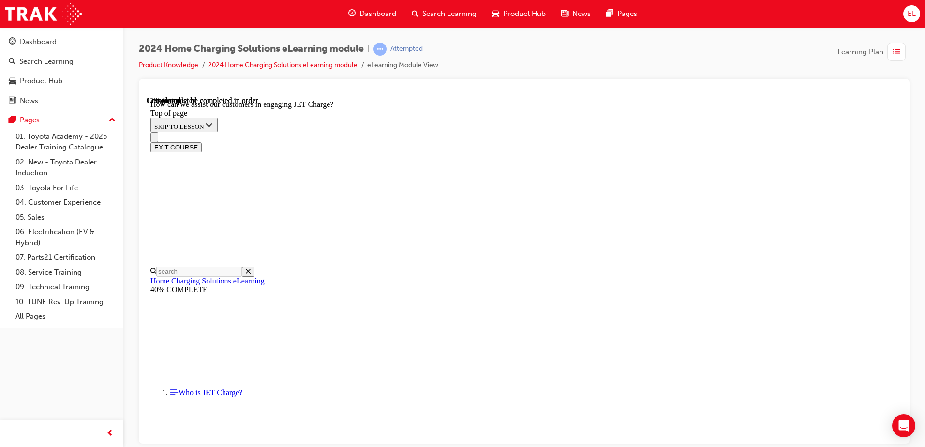
drag, startPoint x: 593, startPoint y: 362, endPoint x: 606, endPoint y: 333, distance: 32.3
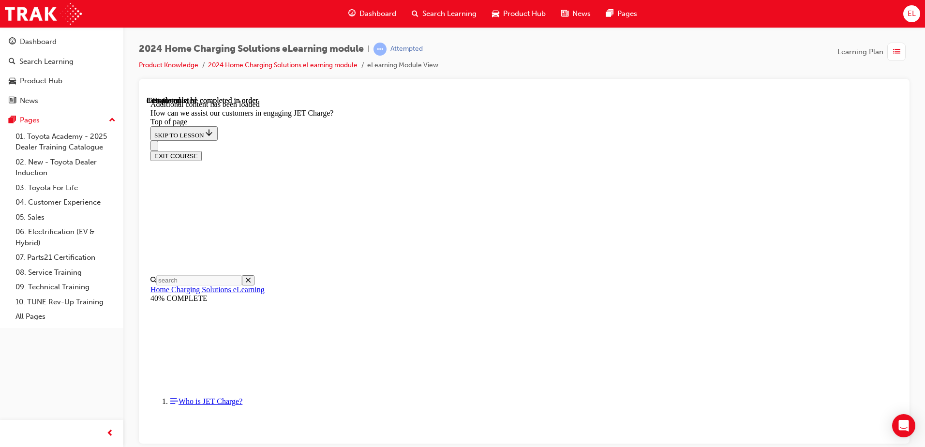
scroll to position [1930, 0]
drag, startPoint x: 678, startPoint y: 296, endPoint x: 666, endPoint y: 277, distance: 22.8
drag, startPoint x: 492, startPoint y: 193, endPoint x: 564, endPoint y: 305, distance: 132.7
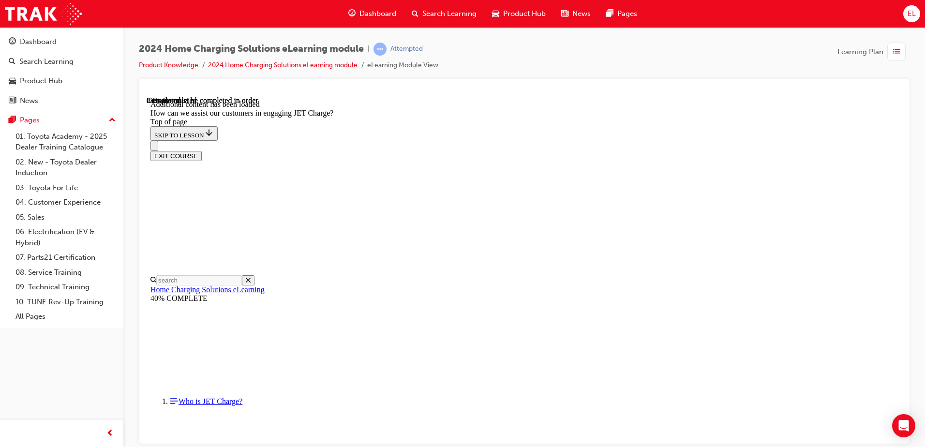
drag, startPoint x: 524, startPoint y: 310, endPoint x: 654, endPoint y: 268, distance: 136.9
drag, startPoint x: 523, startPoint y: 216, endPoint x: 686, endPoint y: 203, distance: 164.0
drag, startPoint x: 507, startPoint y: 397, endPoint x: 619, endPoint y: 304, distance: 144.6
drag, startPoint x: 498, startPoint y: 394, endPoint x: 639, endPoint y: 403, distance: 142.1
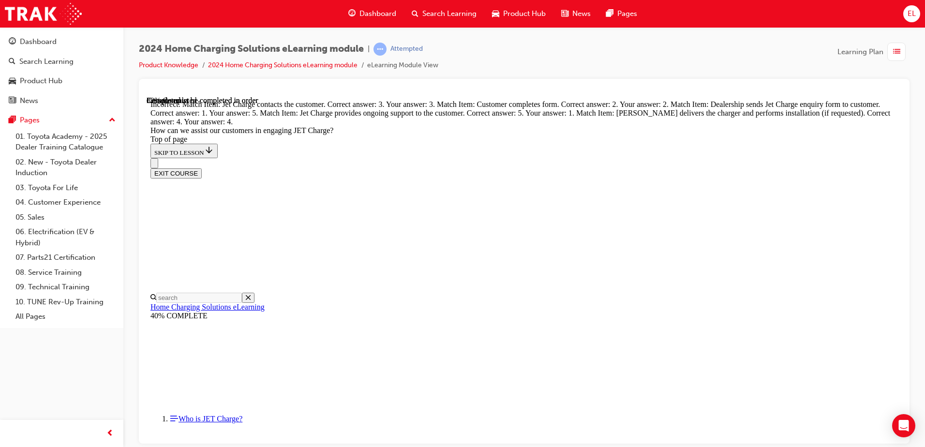
scroll to position [2410, 0]
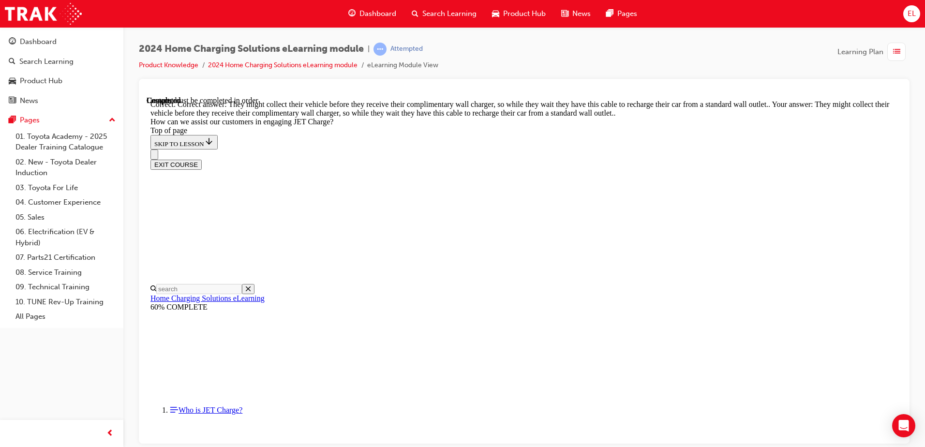
scroll to position [2504, 0]
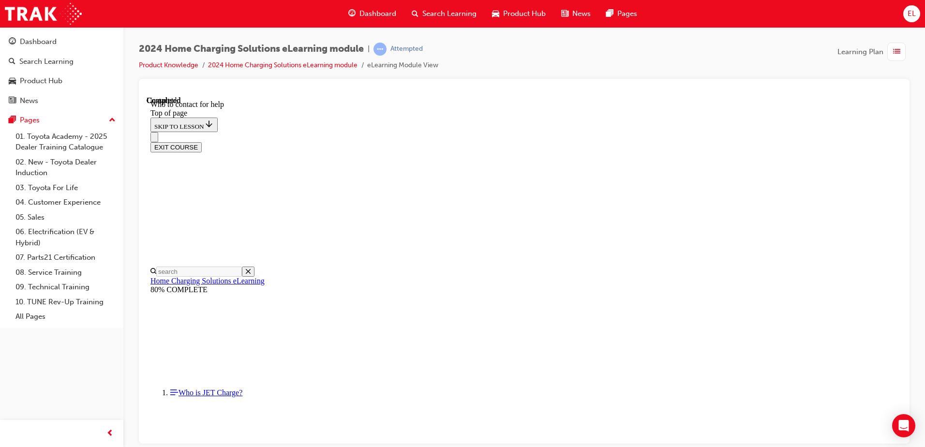
scroll to position [1120, 0]
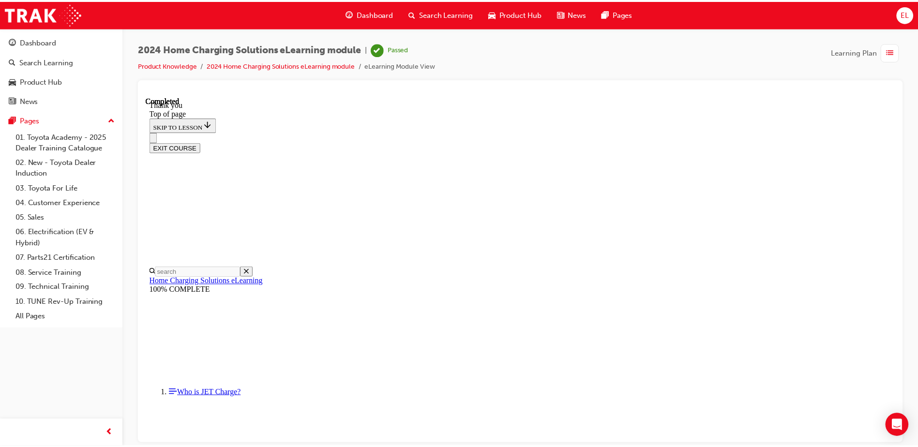
scroll to position [0, 0]
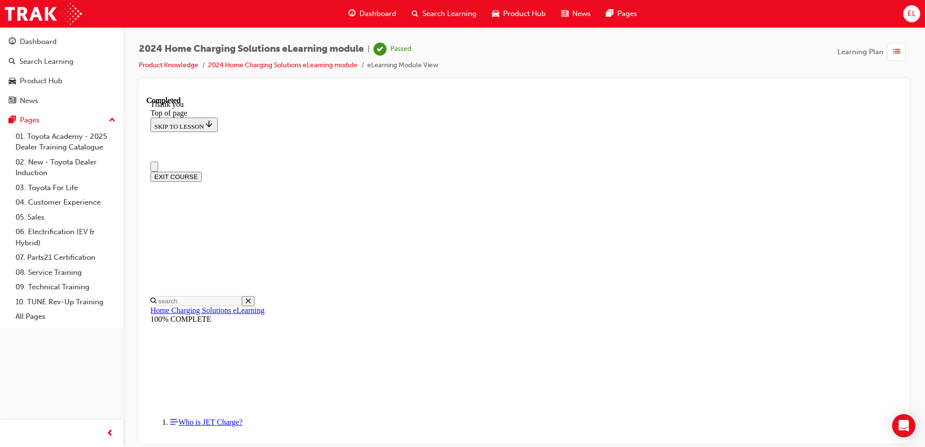
click at [242, 9] on span "Dashboard" at bounding box center [377, 13] width 37 height 11
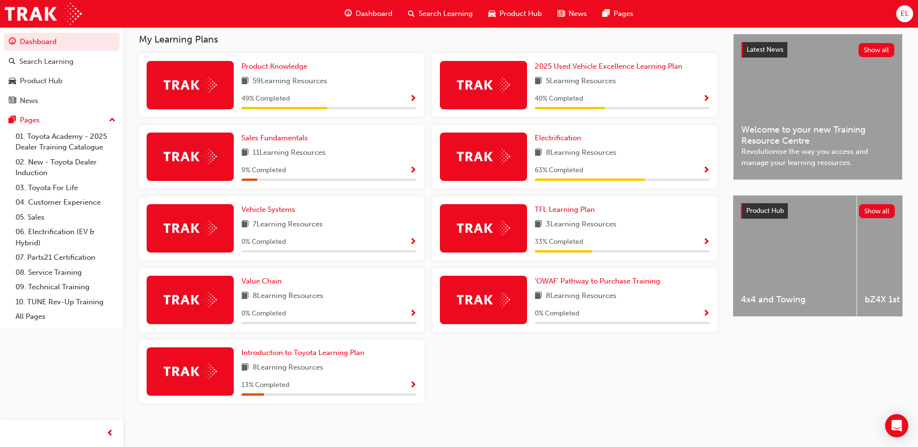
scroll to position [220, 0]
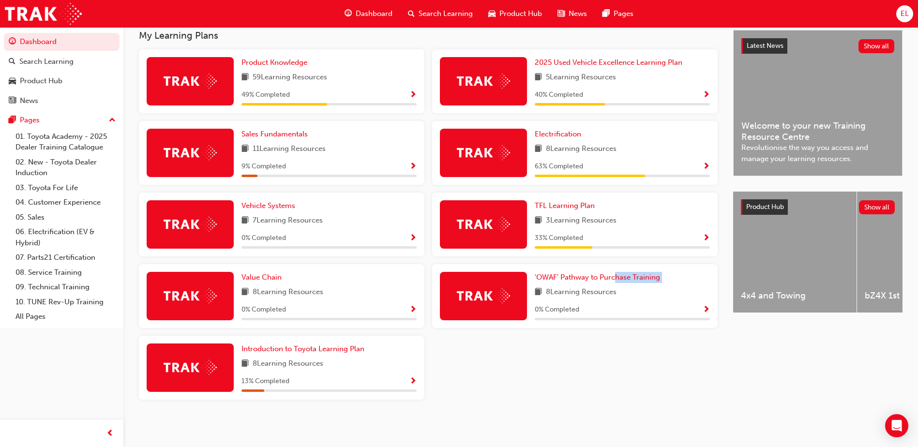
drag, startPoint x: 545, startPoint y: 291, endPoint x: 619, endPoint y: 284, distance: 73.9
click at [242, 47] on div "'OWAF' Pathway to Purchase Training 8 Learning Resources 0 % Completed" at bounding box center [621, 296] width 175 height 48
drag, startPoint x: 619, startPoint y: 284, endPoint x: 629, endPoint y: 355, distance: 71.9
click at [242, 47] on div "Product Knowledge 59 Learning Resources 49 % Completed 2025 Used Vehicle Excell…" at bounding box center [428, 228] width 586 height 358
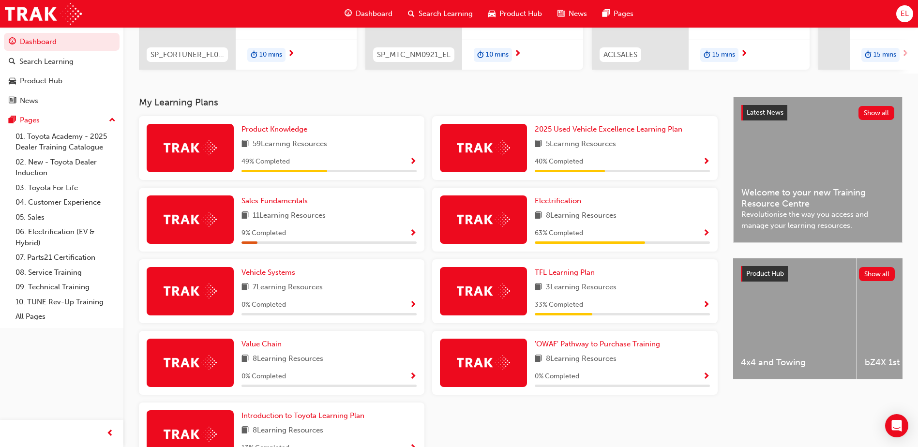
scroll to position [172, 0]
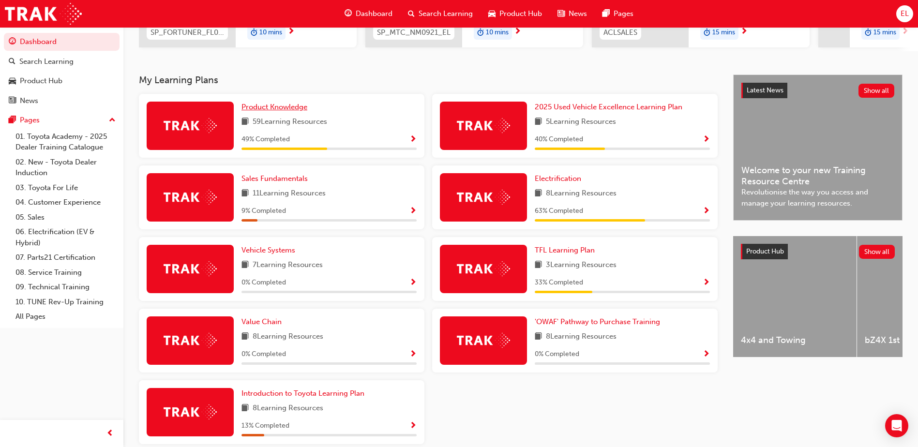
click at [242, 47] on span "Product Knowledge" at bounding box center [274, 107] width 66 height 9
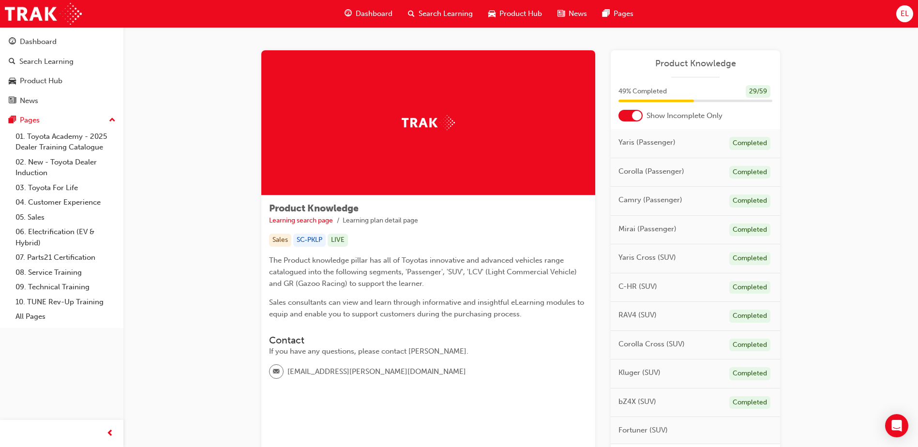
click at [242, 47] on div at bounding box center [637, 116] width 10 height 10
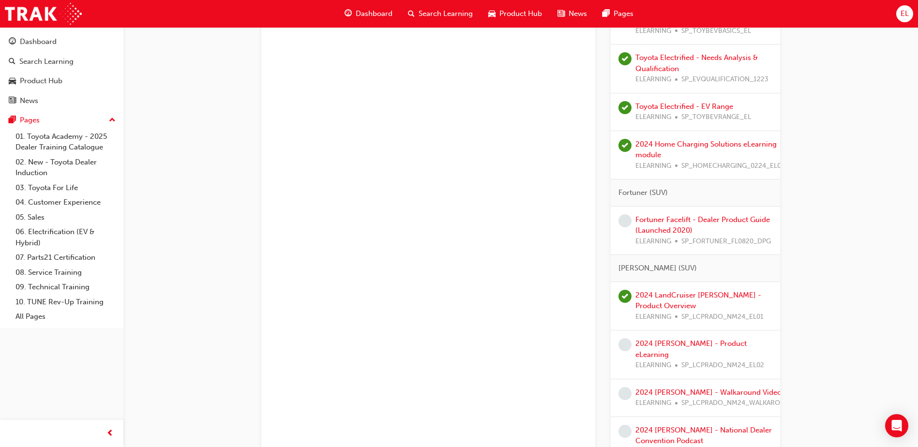
scroll to position [1403, 0]
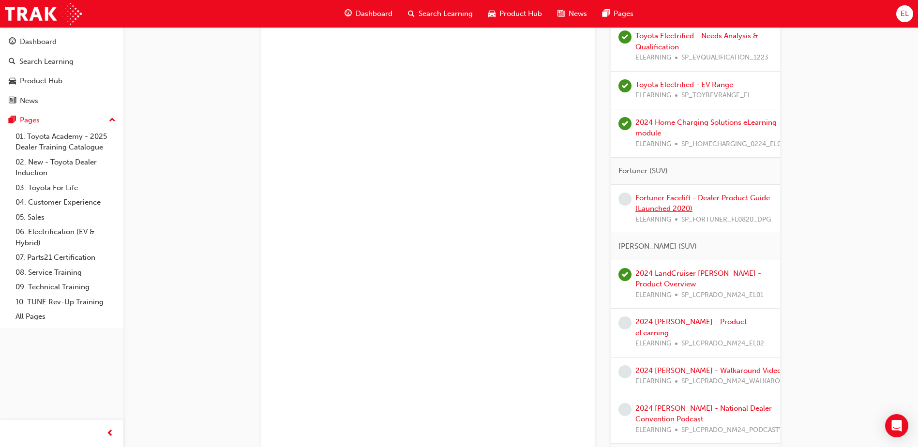
click at [242, 47] on link "Fortuner Facelift - Dealer Product Guide (Launched 2020)" at bounding box center [702, 203] width 134 height 20
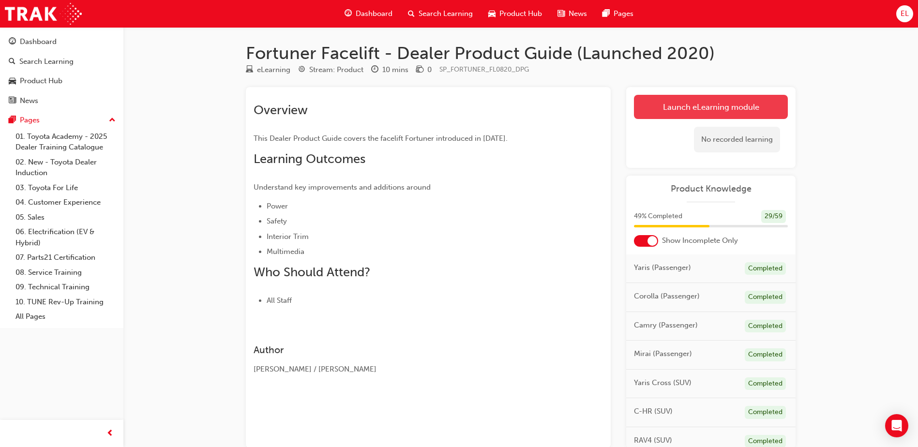
click at [242, 47] on link "Launch eLearning module" at bounding box center [711, 107] width 154 height 24
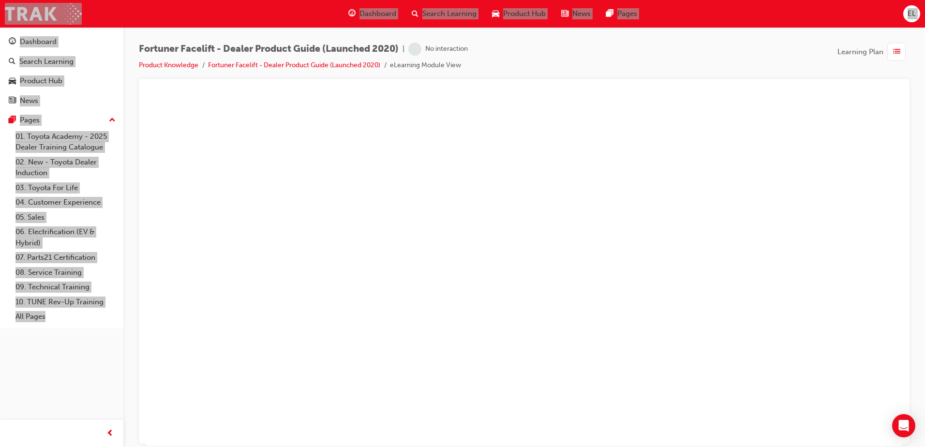
click at [242, 47] on div "Fortuner Facelift - Dealer Product Guide (Launched 2020) | No interaction Produ…" at bounding box center [524, 61] width 771 height 36
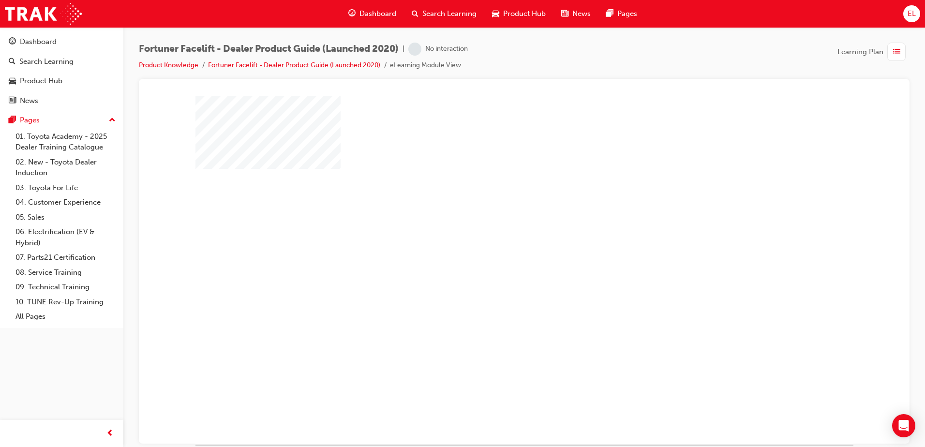
drag, startPoint x: 845, startPoint y: 187, endPoint x: 853, endPoint y: 184, distance: 8.7
click at [242, 47] on div at bounding box center [524, 270] width 658 height 348
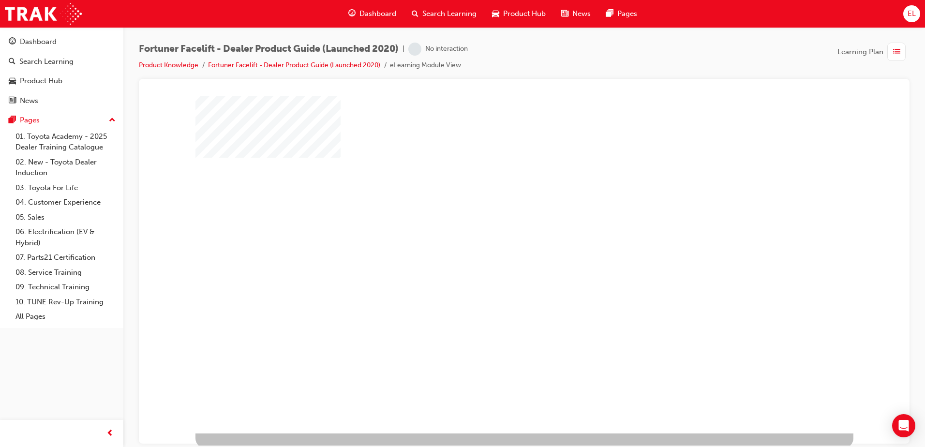
scroll to position [14, 0]
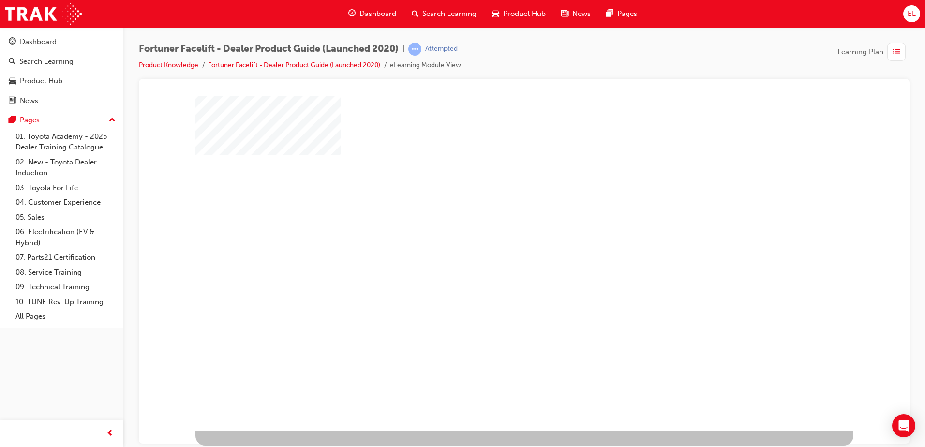
click at [242, 47] on div "play" at bounding box center [496, 228] width 0 height 0
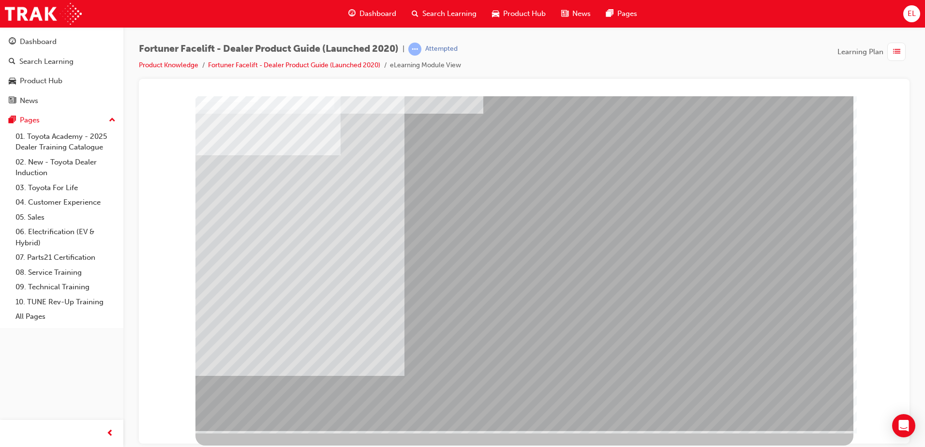
scroll to position [0, 0]
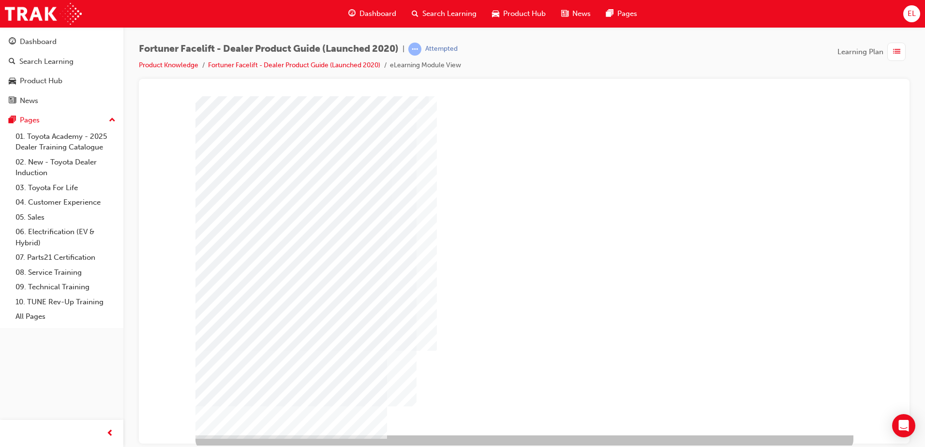
scroll to position [14, 0]
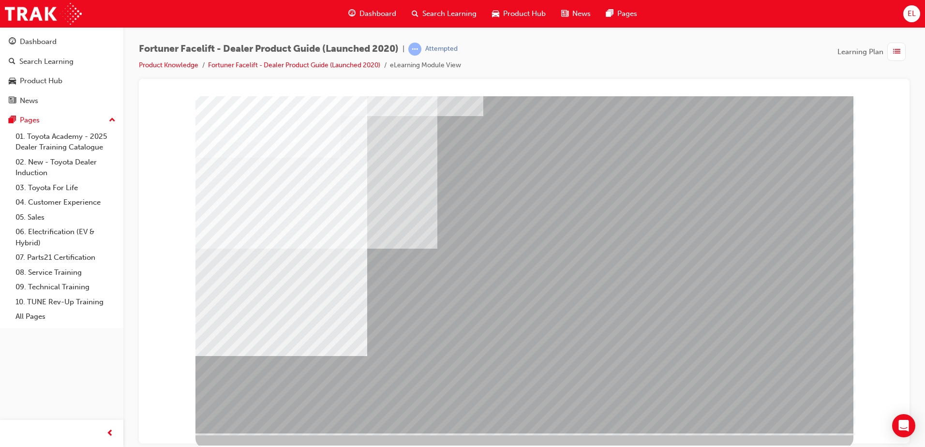
scroll to position [14, 0]
drag, startPoint x: 787, startPoint y: 405, endPoint x: 781, endPoint y: 404, distance: 6.3
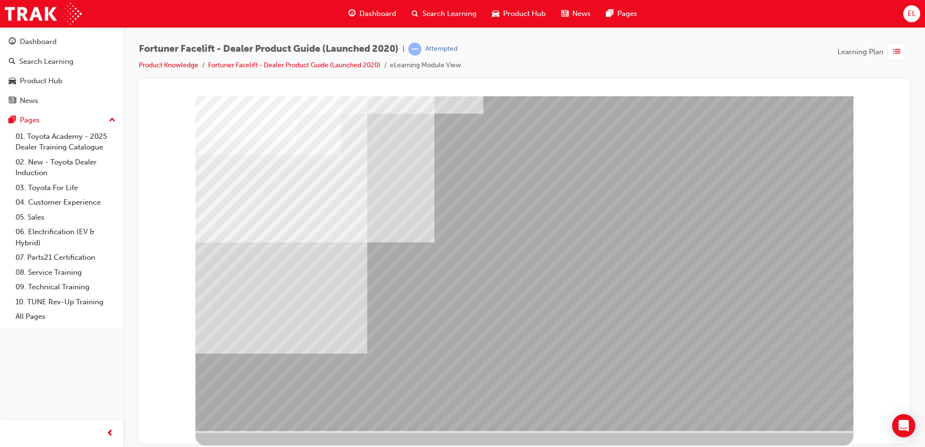
scroll to position [0, 0]
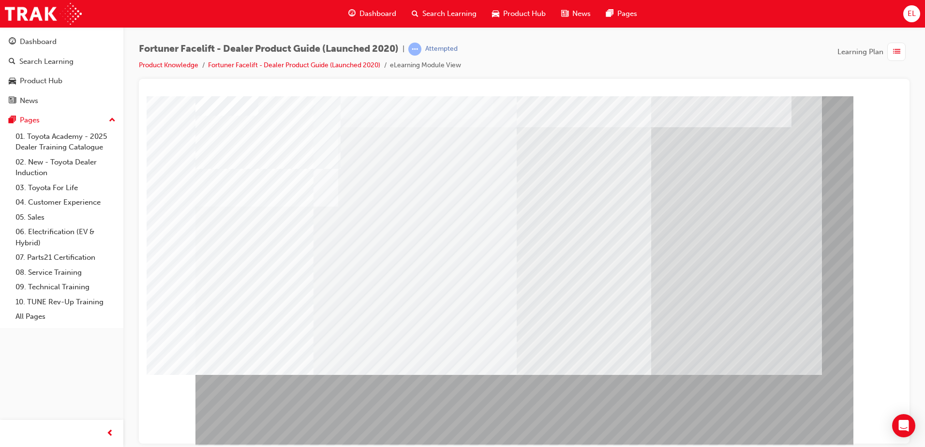
drag, startPoint x: 274, startPoint y: 222, endPoint x: 327, endPoint y: 267, distance: 69.7
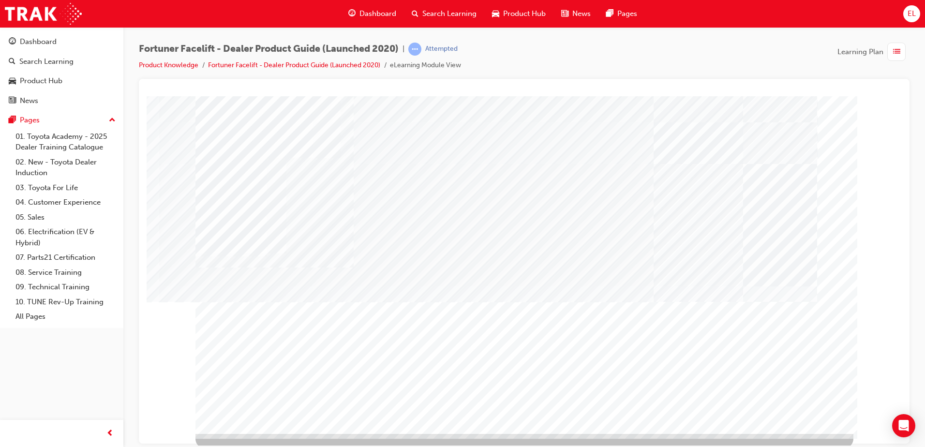
scroll to position [14, 0]
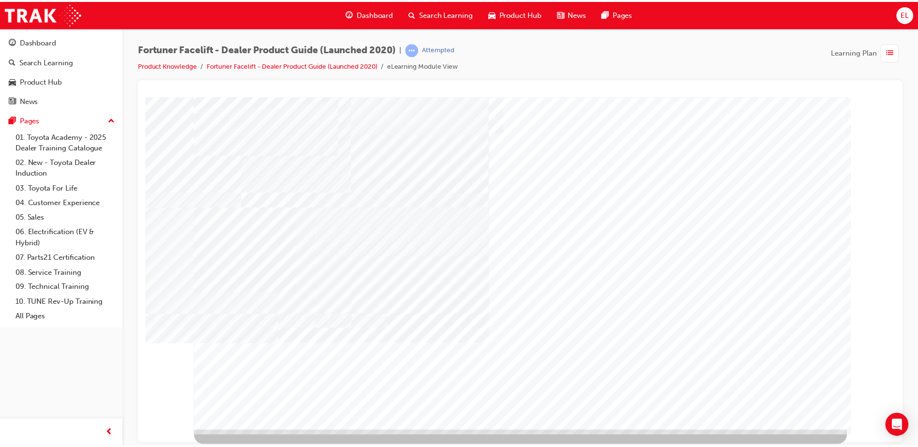
scroll to position [0, 0]
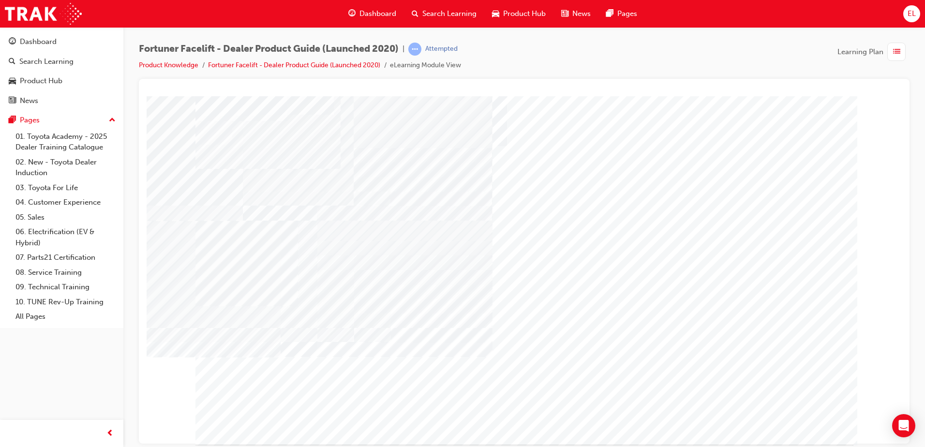
click at [242, 47] on div at bounding box center [524, 270] width 658 height 348
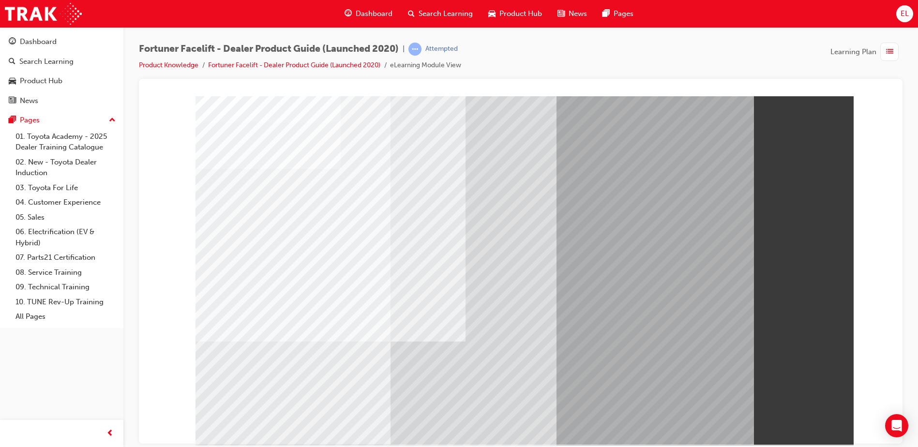
click at [242, 47] on div at bounding box center [524, 270] width 658 height 348
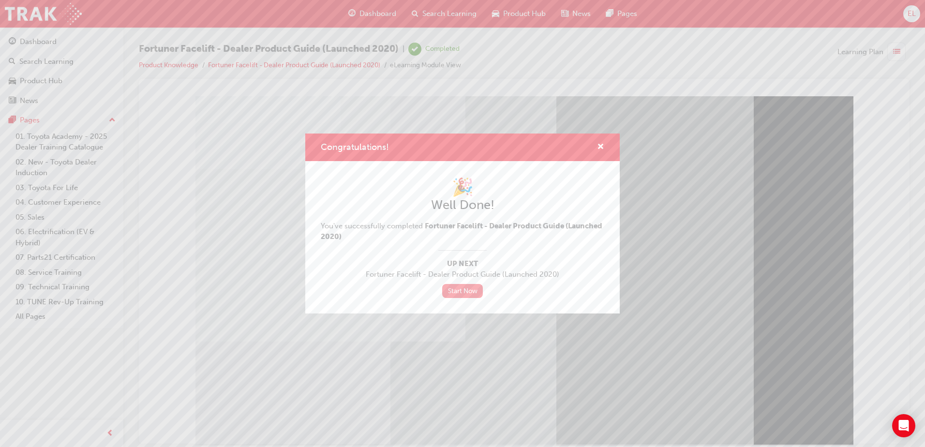
click at [242, 47] on link "Start Now" at bounding box center [462, 291] width 41 height 14
drag, startPoint x: 602, startPoint y: 146, endPoint x: 433, endPoint y: 32, distance: 203.2
click at [242, 47] on span "cross-icon" at bounding box center [600, 147] width 7 height 9
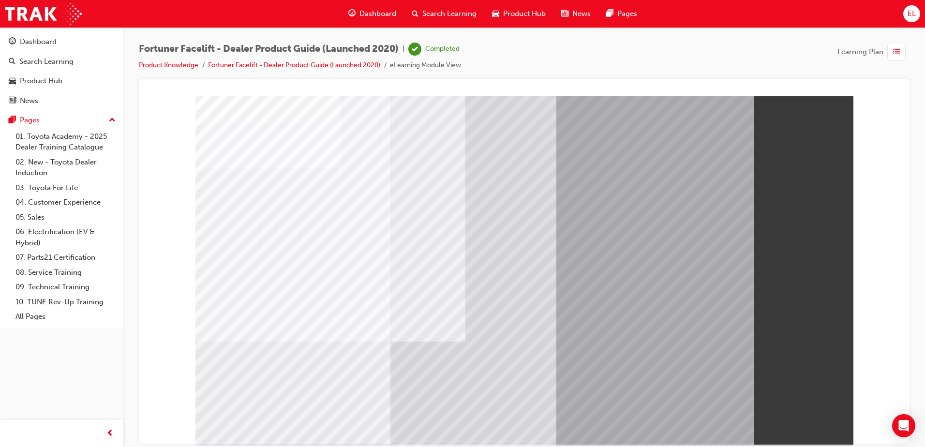
click at [242, 20] on div "Dashboard" at bounding box center [372, 14] width 63 height 20
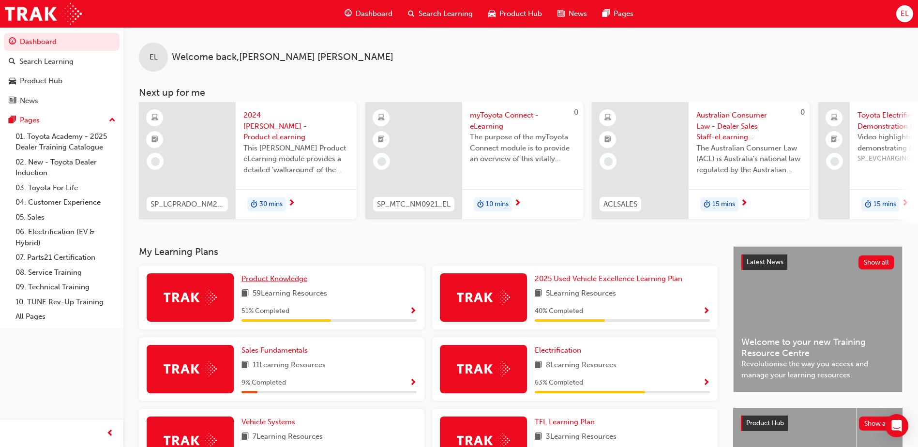
click at [242, 47] on span "Product Knowledge" at bounding box center [274, 278] width 66 height 9
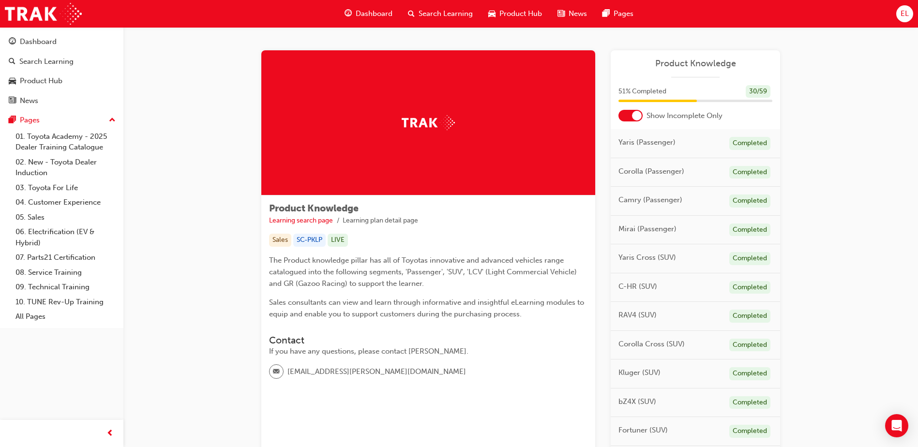
click at [242, 47] on div at bounding box center [630, 116] width 24 height 12
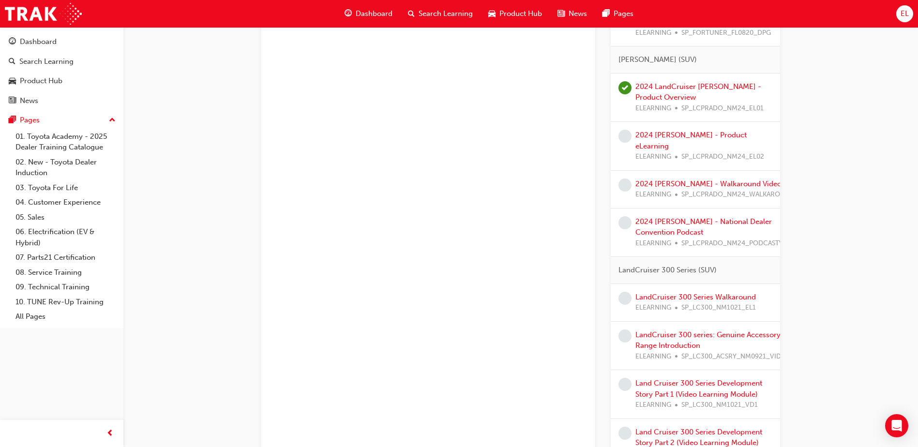
scroll to position [1591, 0]
click at [242, 47] on link "2024 [PERSON_NAME] - Product eLearning" at bounding box center [690, 141] width 111 height 20
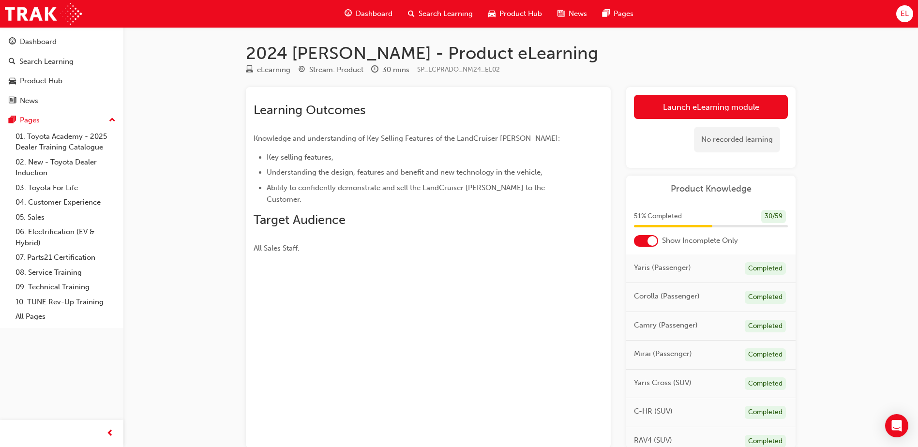
click at [242, 47] on div at bounding box center [652, 241] width 10 height 10
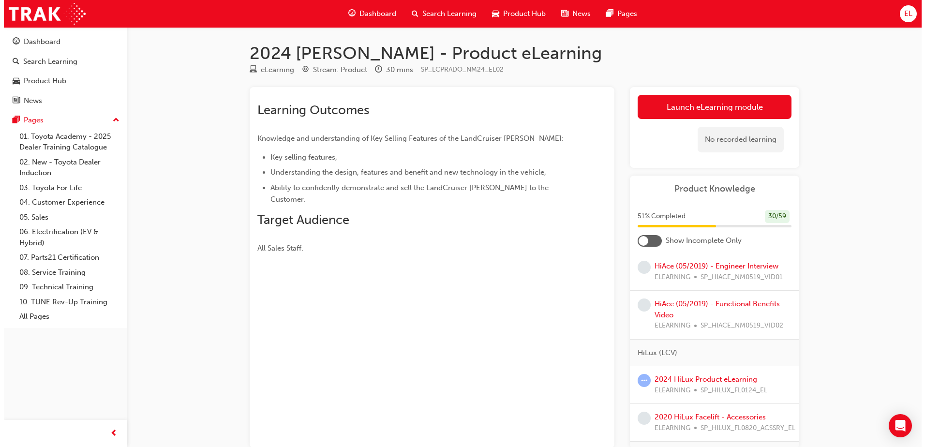
scroll to position [1838, 0]
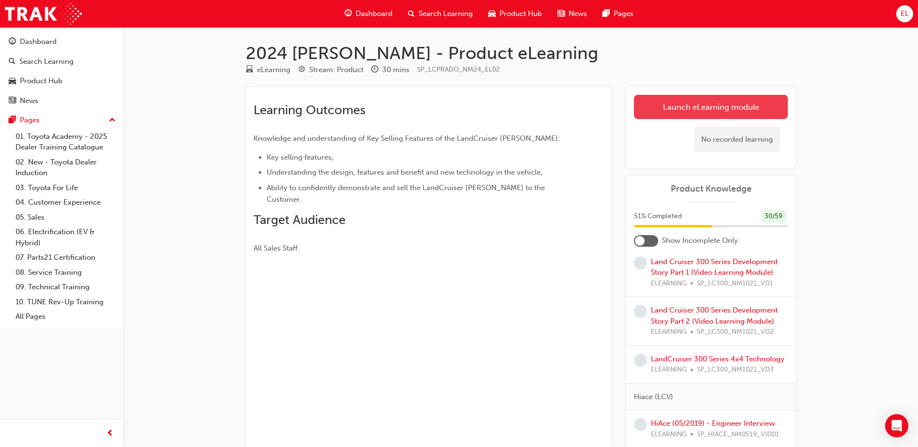
click at [242, 47] on link "Launch eLearning module" at bounding box center [711, 107] width 154 height 24
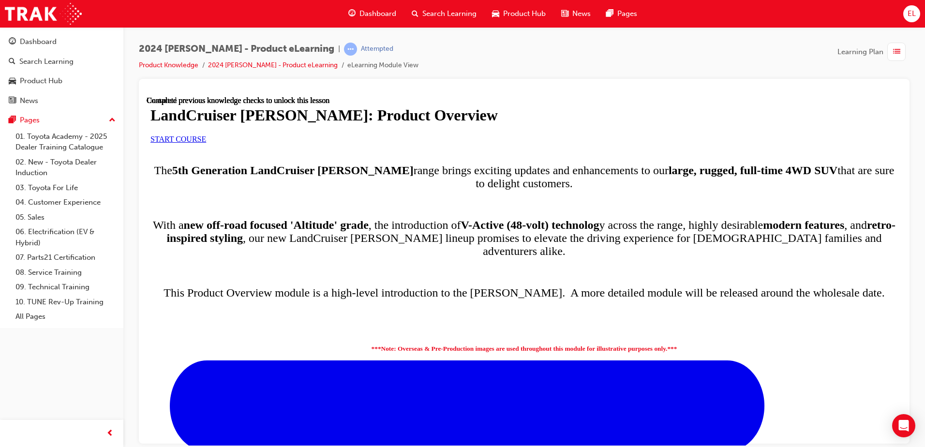
scroll to position [498, 0]
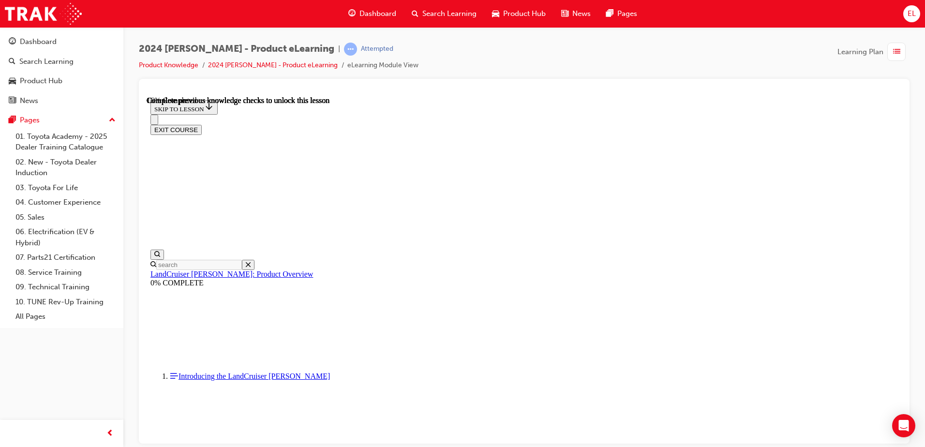
scroll to position [678, 0]
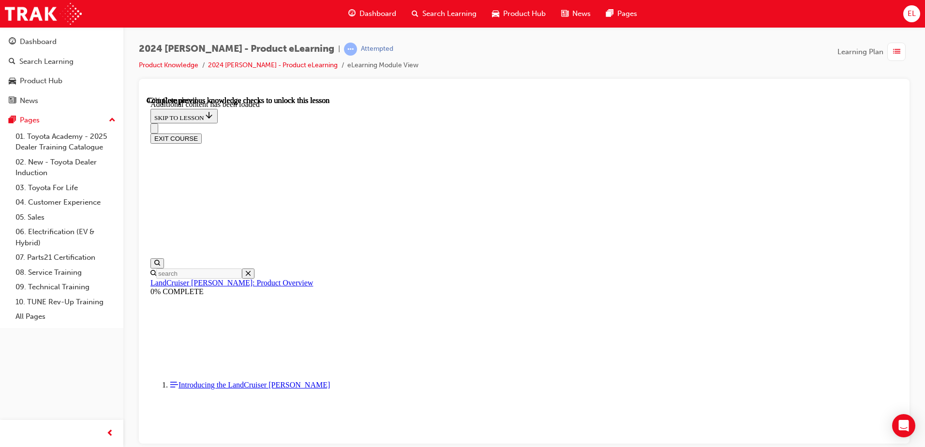
scroll to position [1231, 0]
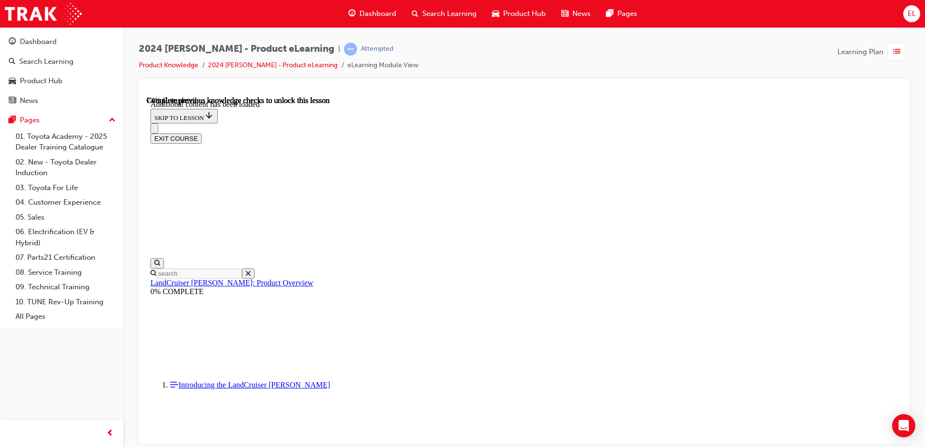
scroll to position [1599, 0]
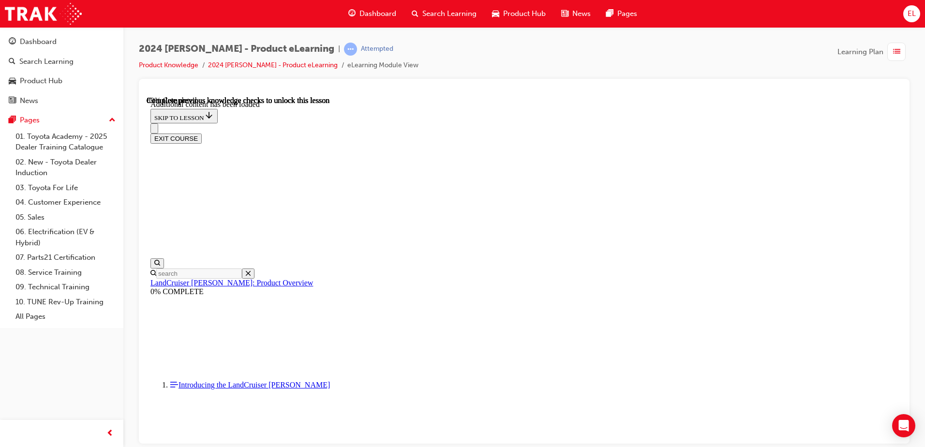
scroll to position [2022, 0]
radio input "true"
drag, startPoint x: 574, startPoint y: 370, endPoint x: 578, endPoint y: 363, distance: 7.6
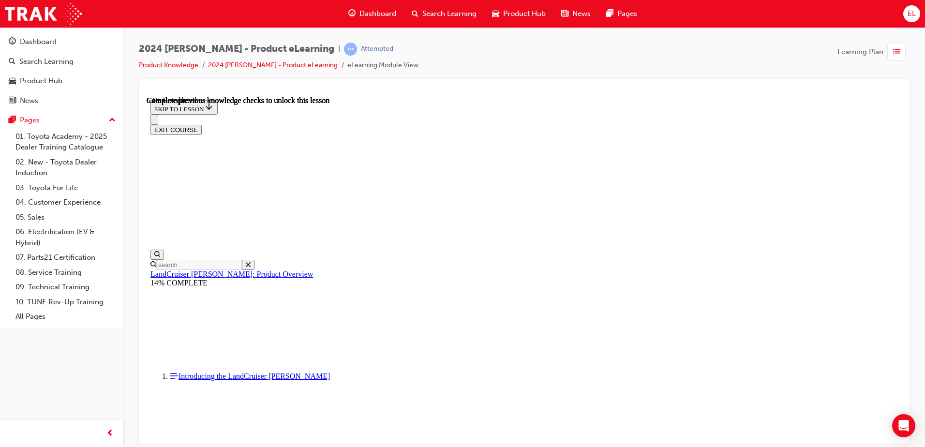
scroll to position [1390, 0]
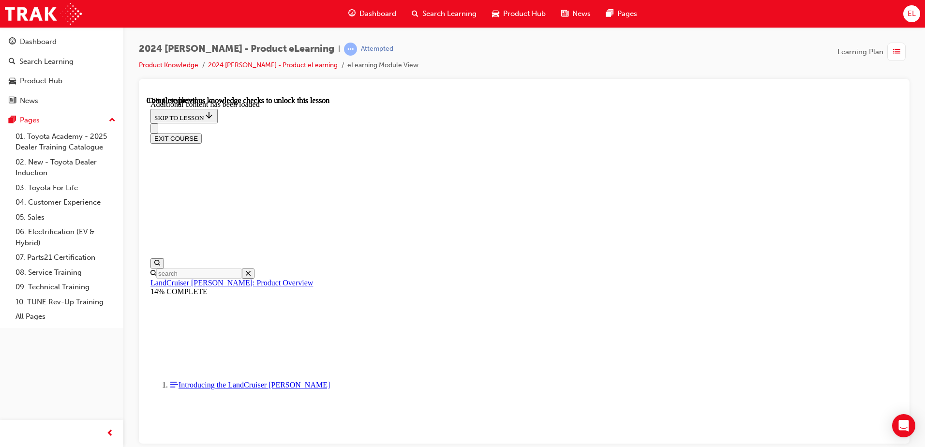
scroll to position [1635, 0]
radio input "true"
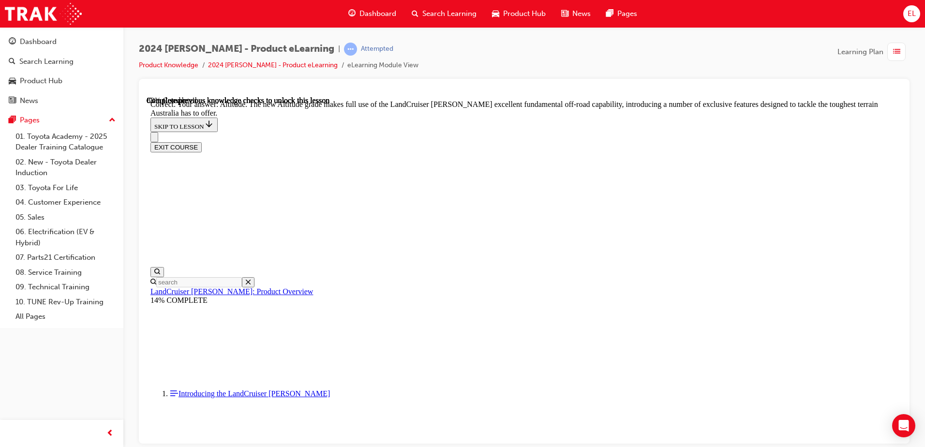
scroll to position [2158, 0]
checkbox input "true"
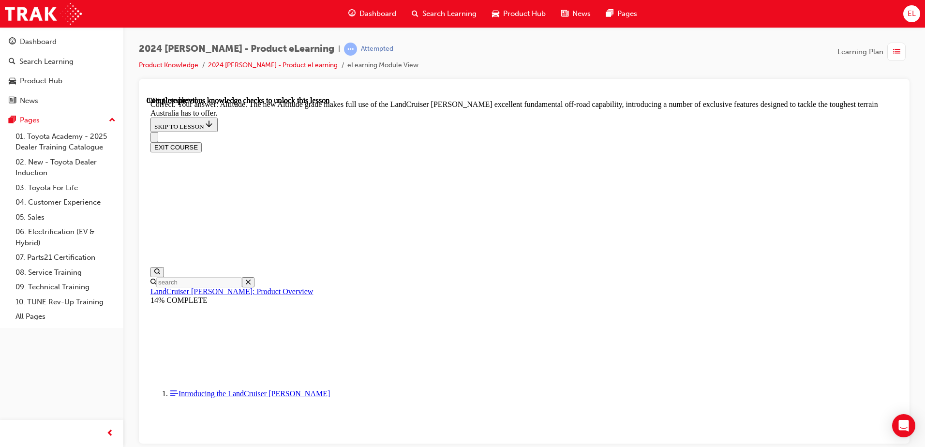
checkbox input "true"
drag, startPoint x: 503, startPoint y: 371, endPoint x: 543, endPoint y: 377, distance: 40.2
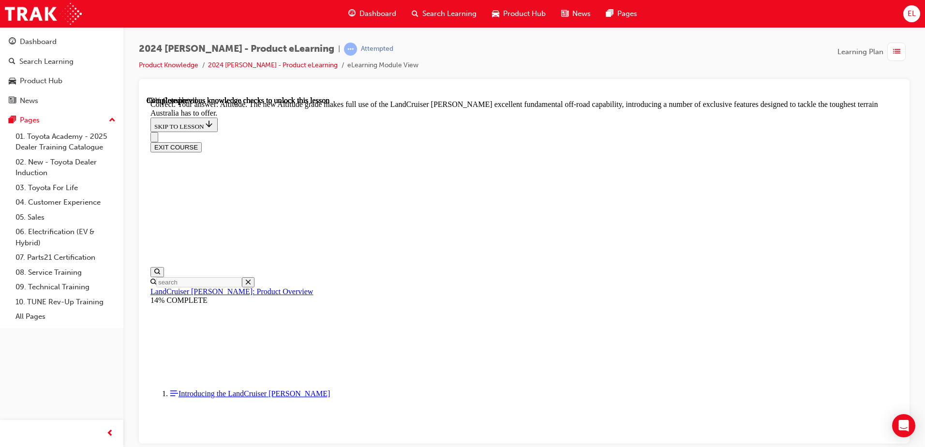
checkbox input "true"
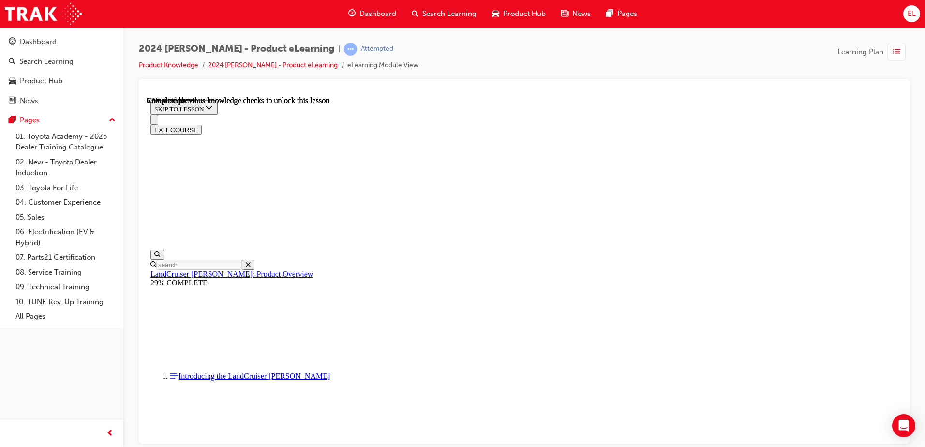
scroll to position [2198, 0]
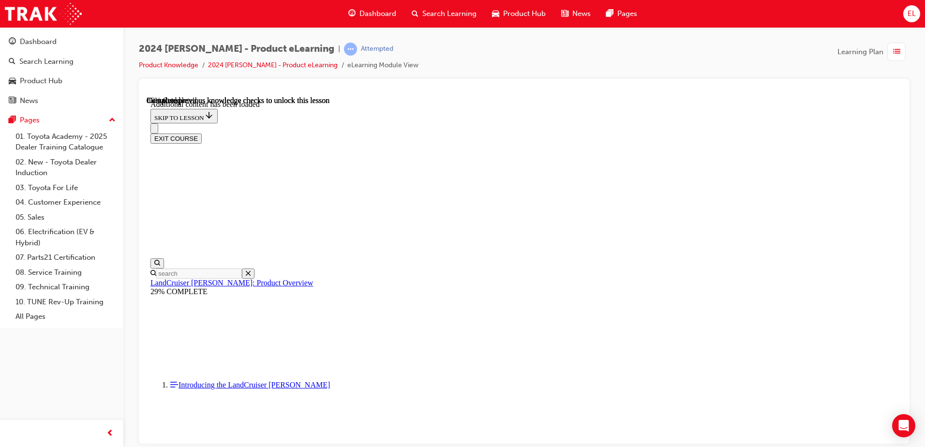
scroll to position [2444, 0]
radio input "true"
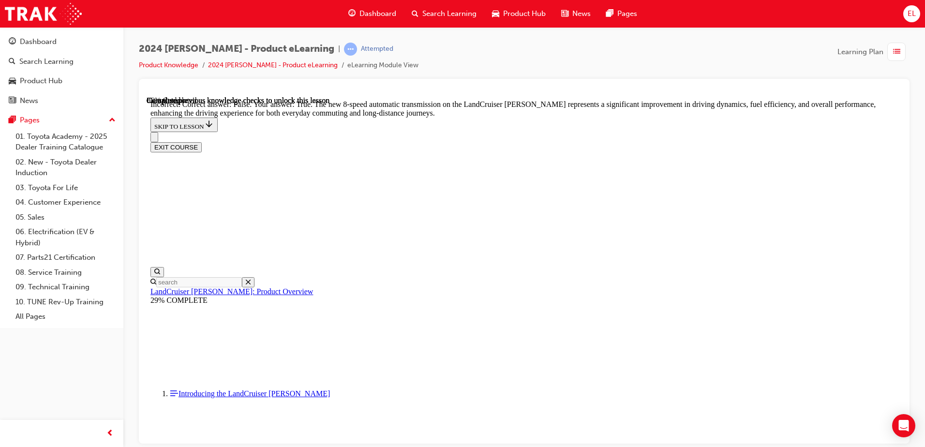
scroll to position [2589, 0]
radio input "true"
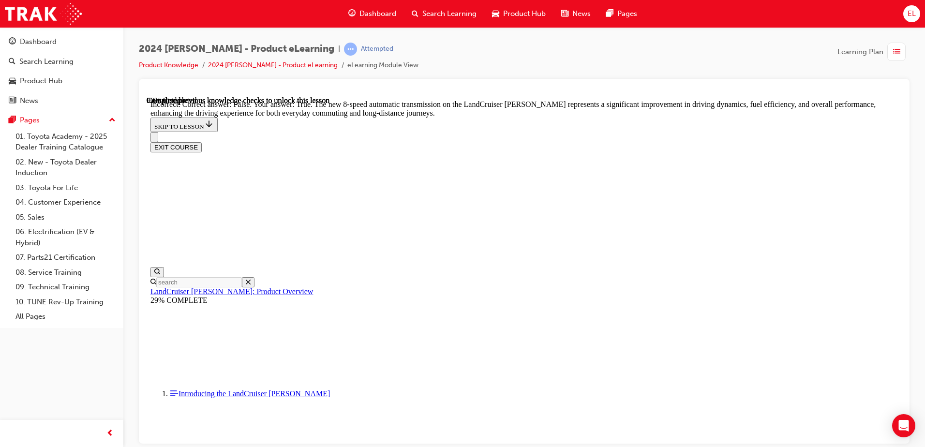
drag, startPoint x: 531, startPoint y: 177, endPoint x: 536, endPoint y: 182, distance: 7.5
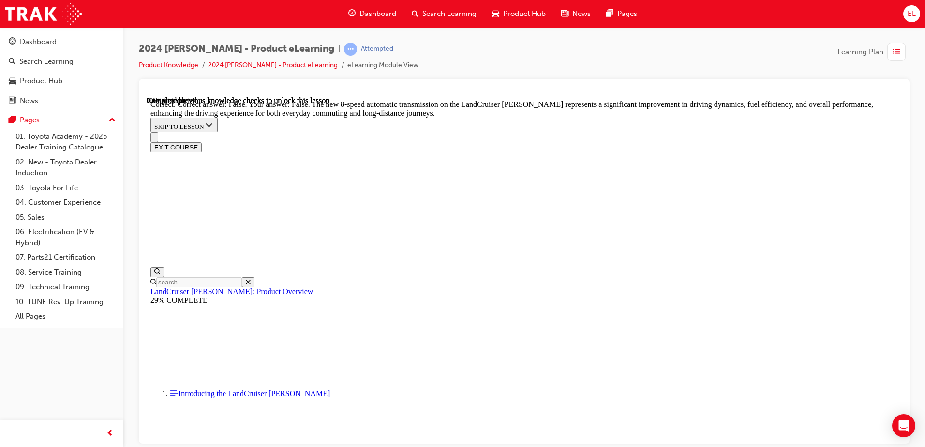
radio input "true"
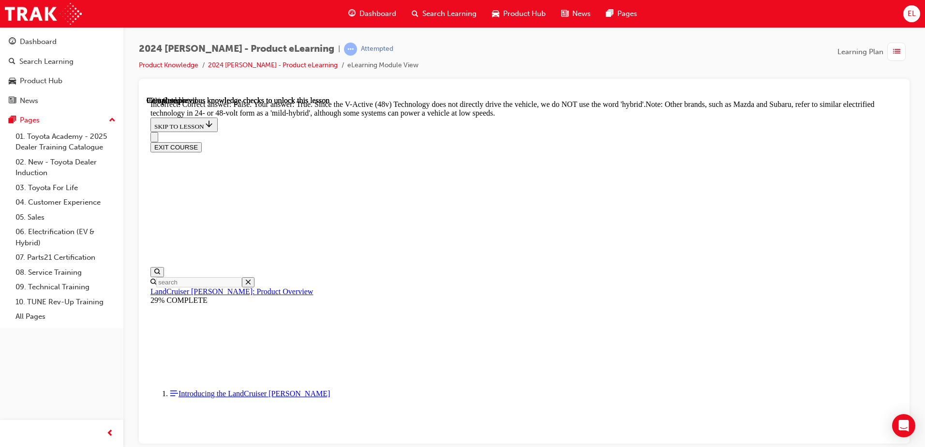
scroll to position [2848, 0]
radio input "true"
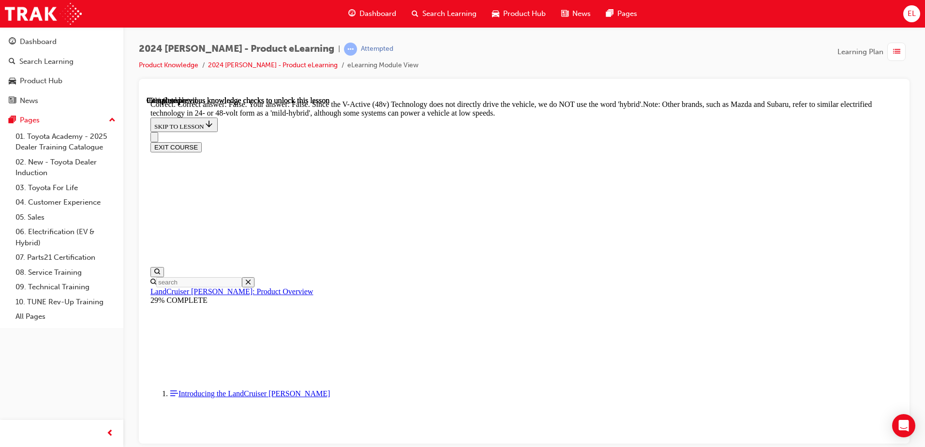
scroll to position [3428, 0]
radio input "true"
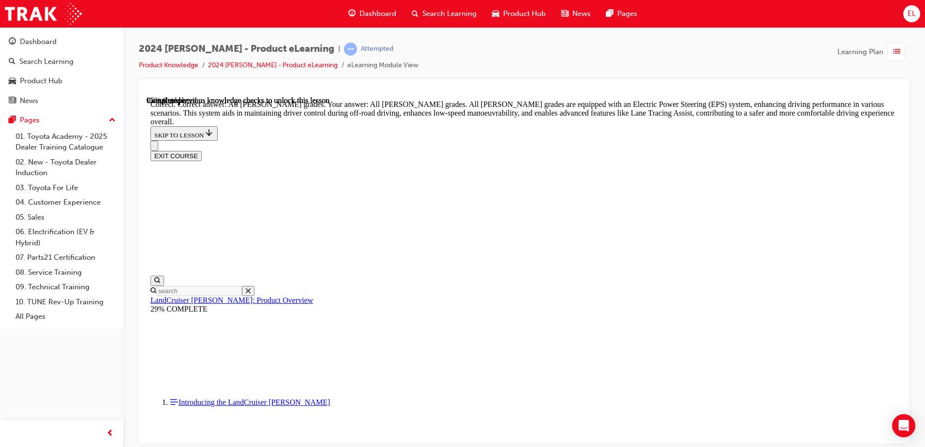
scroll to position [3573, 0]
drag, startPoint x: 575, startPoint y: 408, endPoint x: 633, endPoint y: 368, distance: 71.0
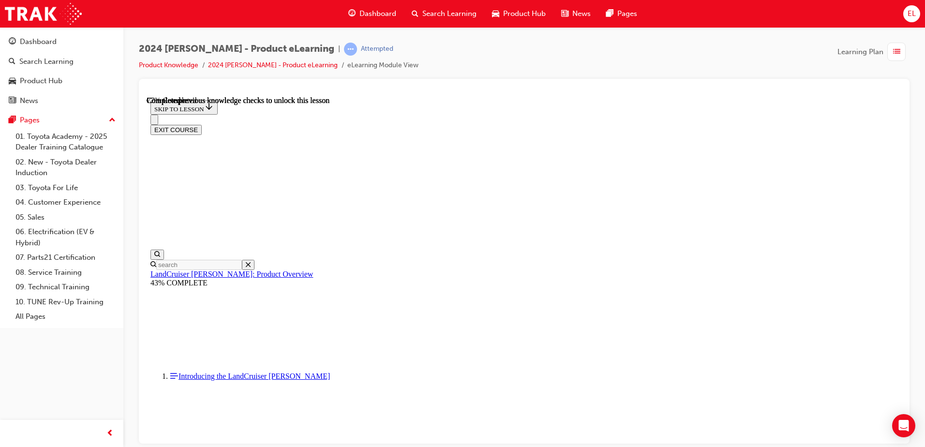
scroll to position [3117, 0]
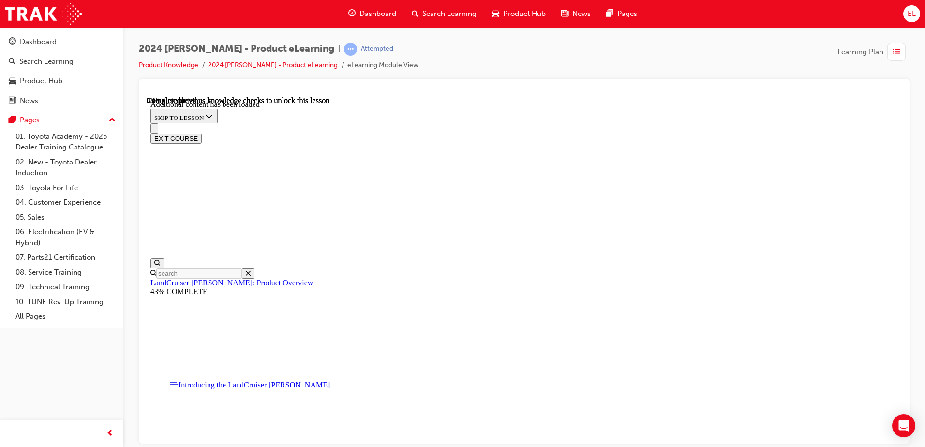
scroll to position [3363, 0]
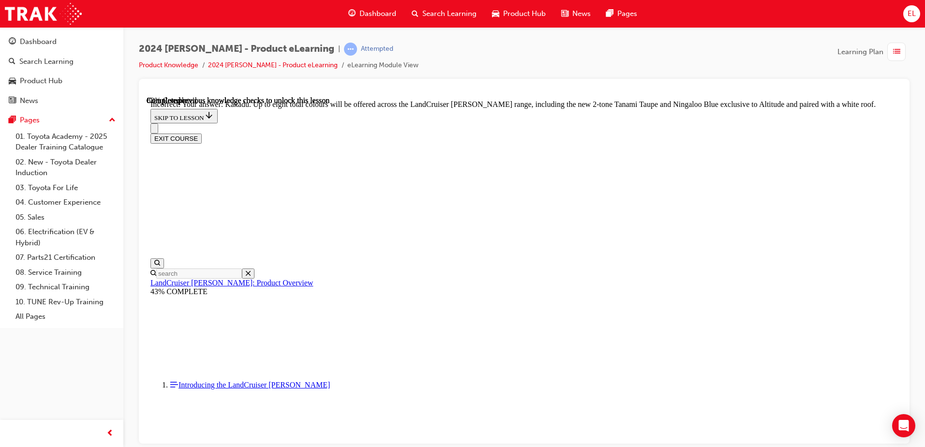
scroll to position [3634, 0]
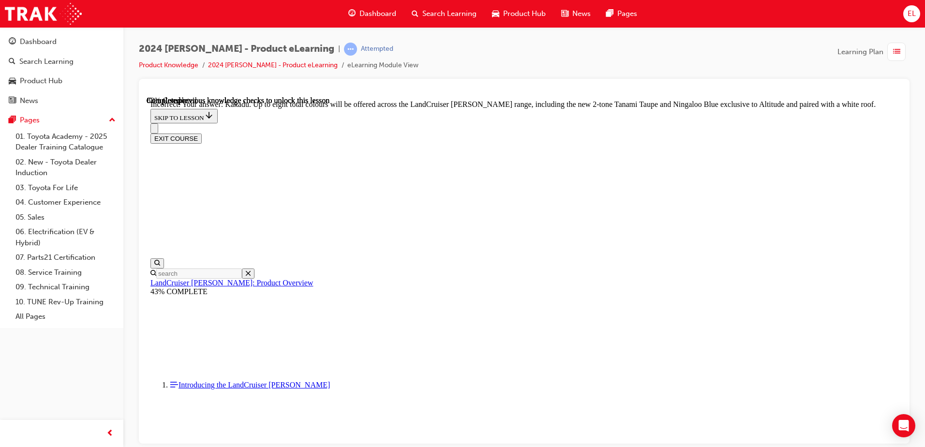
checkbox input "false"
checkbox input "true"
drag, startPoint x: 518, startPoint y: 348, endPoint x: 569, endPoint y: 364, distance: 53.8
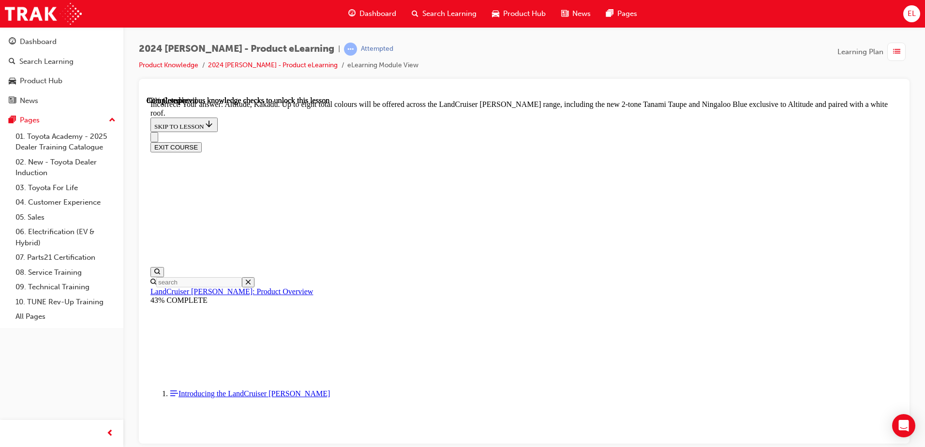
scroll to position [3619, 0]
checkbox input "false"
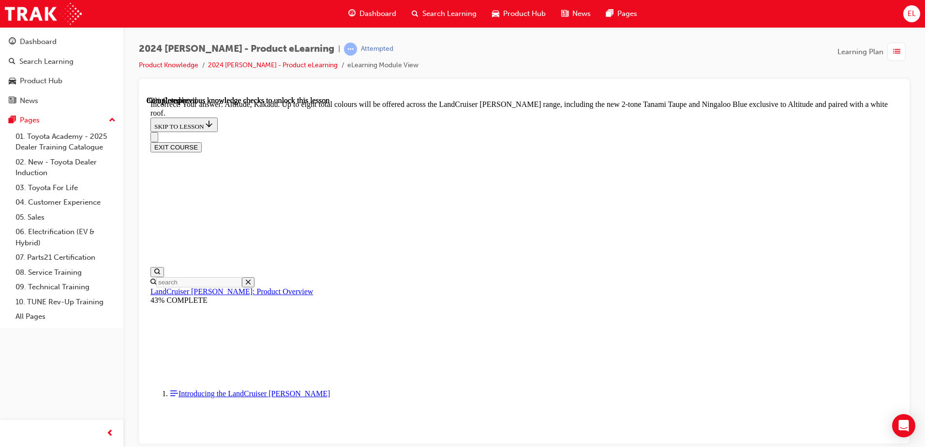
scroll to position [3499, 0]
drag, startPoint x: 563, startPoint y: 196, endPoint x: 616, endPoint y: 368, distance: 179.6
checkbox input "false"
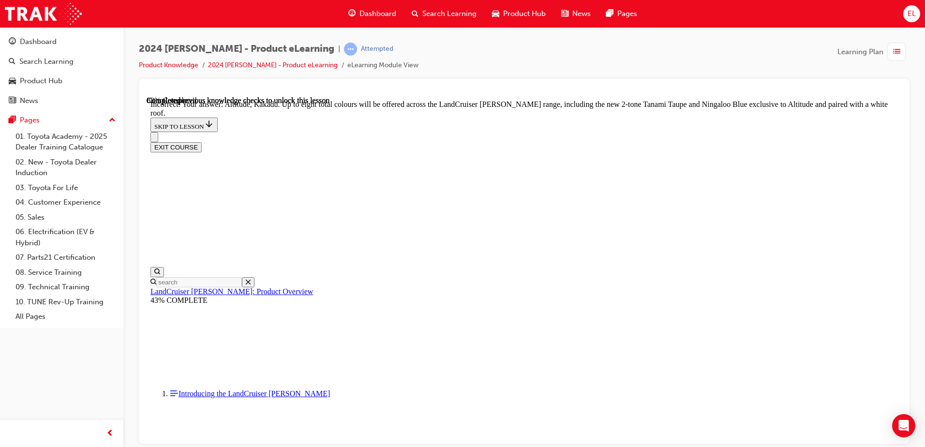
drag, startPoint x: 588, startPoint y: 326, endPoint x: 592, endPoint y: 322, distance: 5.5
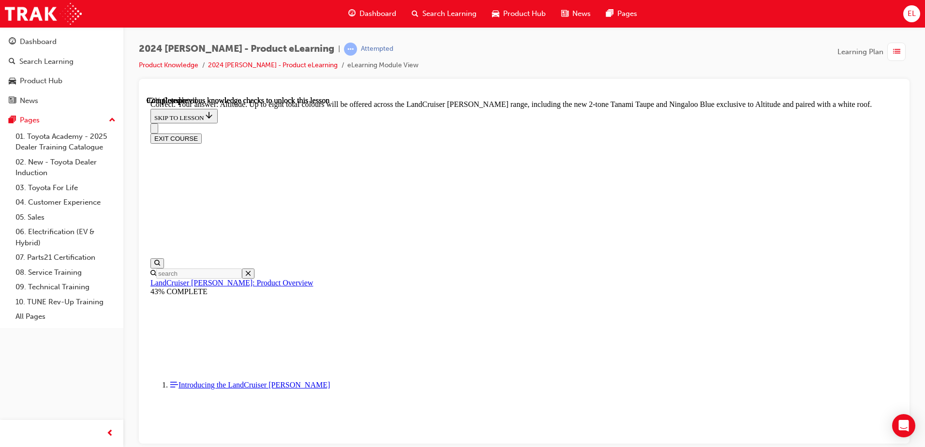
scroll to position [3838, 0]
checkbox input "true"
drag, startPoint x: 515, startPoint y: 324, endPoint x: 537, endPoint y: 329, distance: 22.9
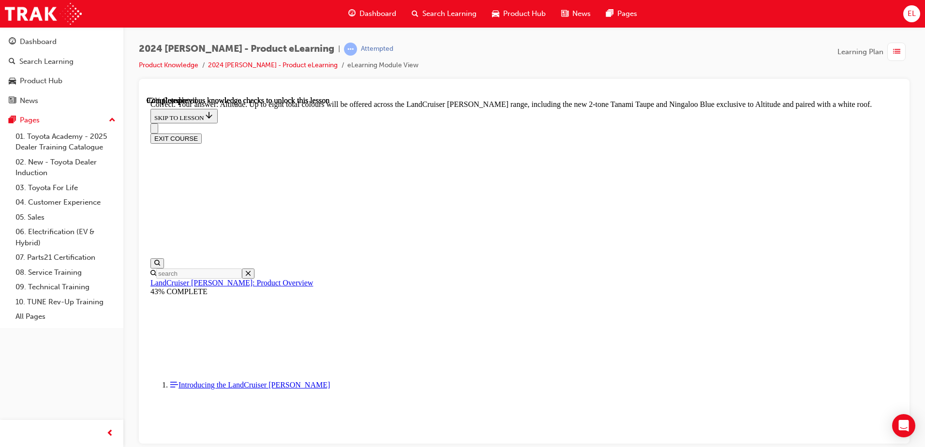
checkbox input "true"
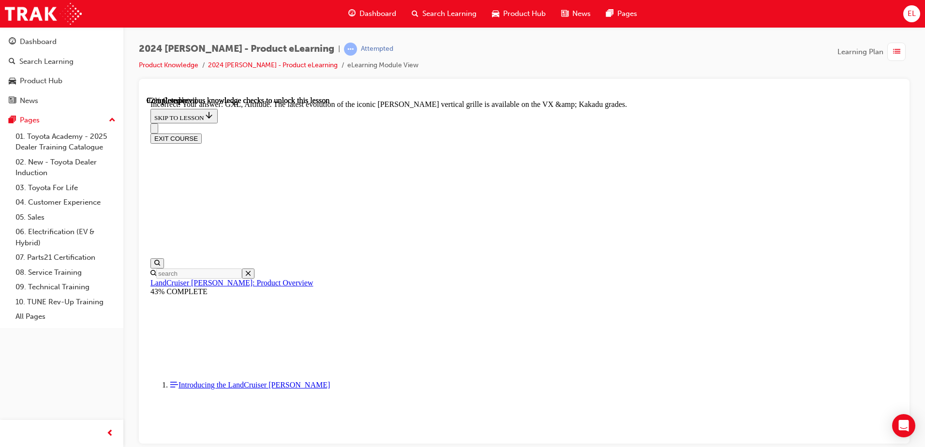
checkbox input "true"
checkbox input "false"
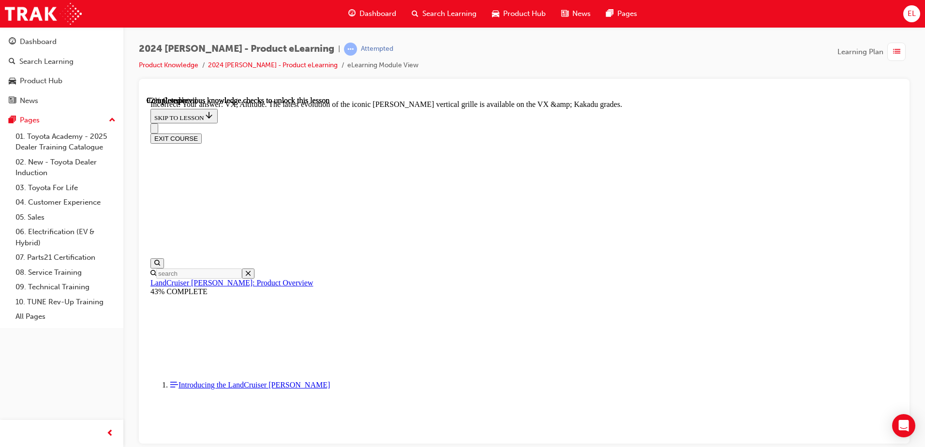
checkbox input "false"
checkbox input "true"
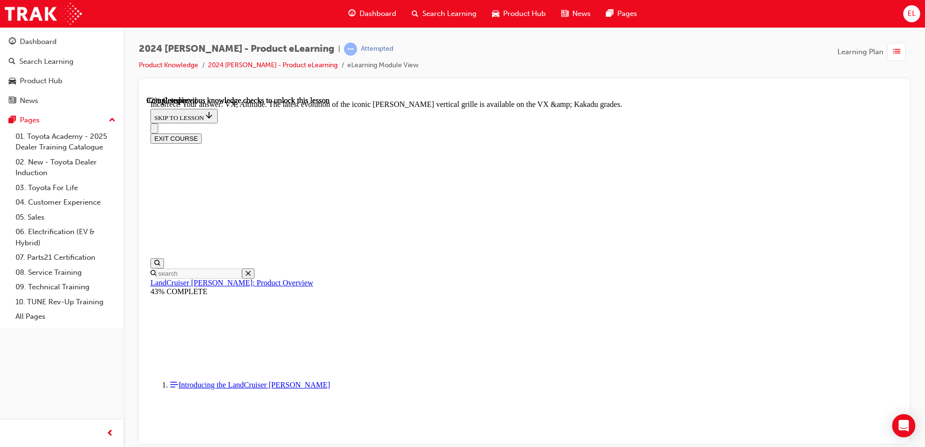
scroll to position [4050, 0]
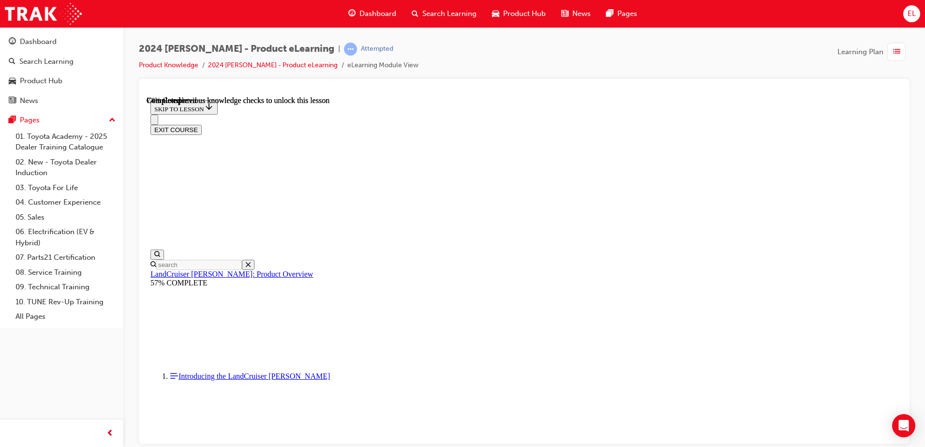
scroll to position [2259, 0]
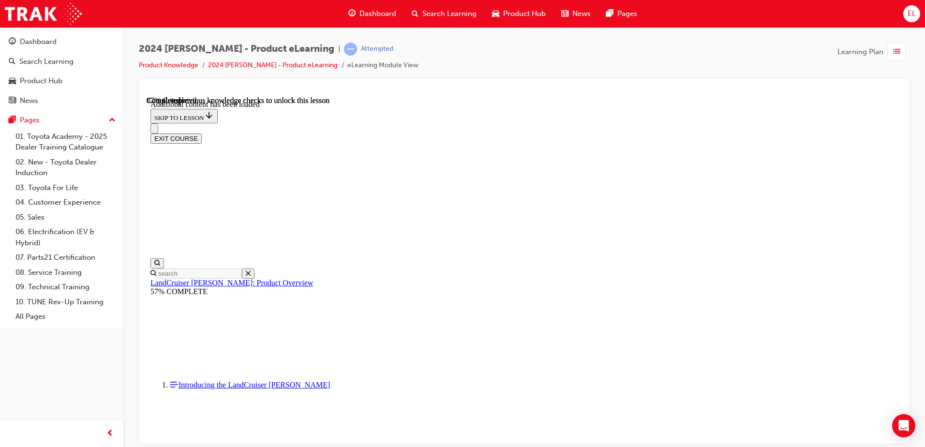
scroll to position [2529, 0]
drag, startPoint x: 550, startPoint y: 235, endPoint x: 563, endPoint y: 244, distance: 15.2
radio input "true"
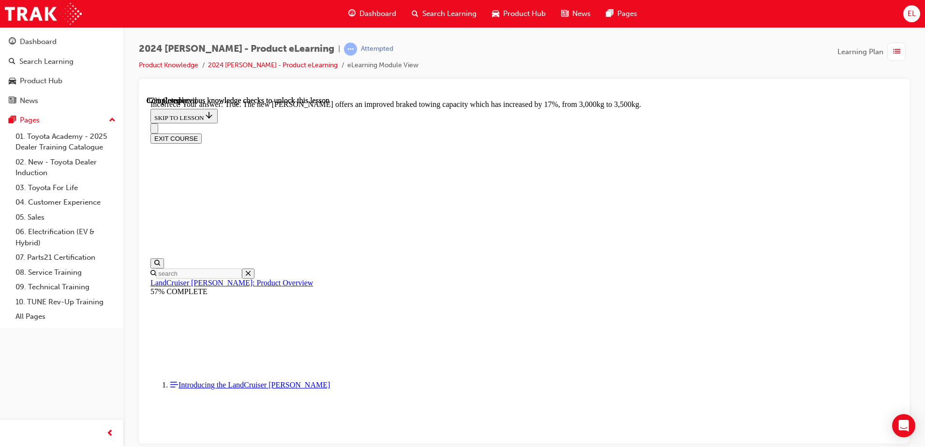
scroll to position [2669, 0]
drag, startPoint x: 588, startPoint y: 349, endPoint x: 586, endPoint y: 331, distance: 18.5
drag, startPoint x: 497, startPoint y: 270, endPoint x: 534, endPoint y: 298, distance: 45.9
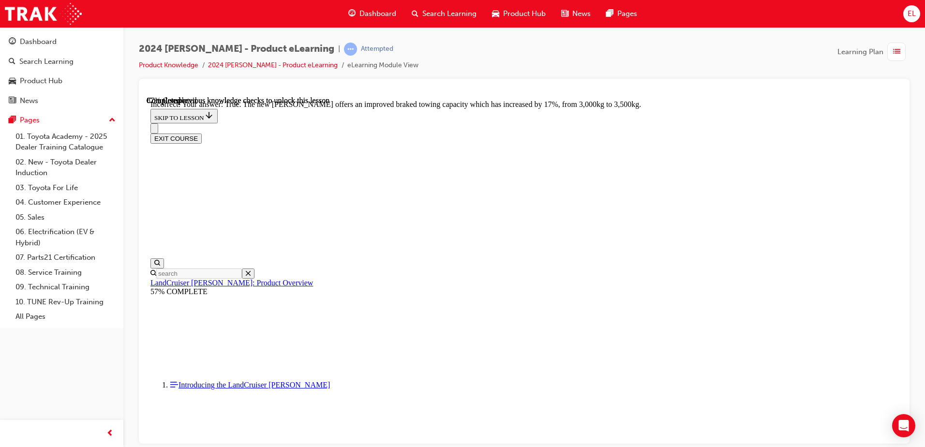
radio input "true"
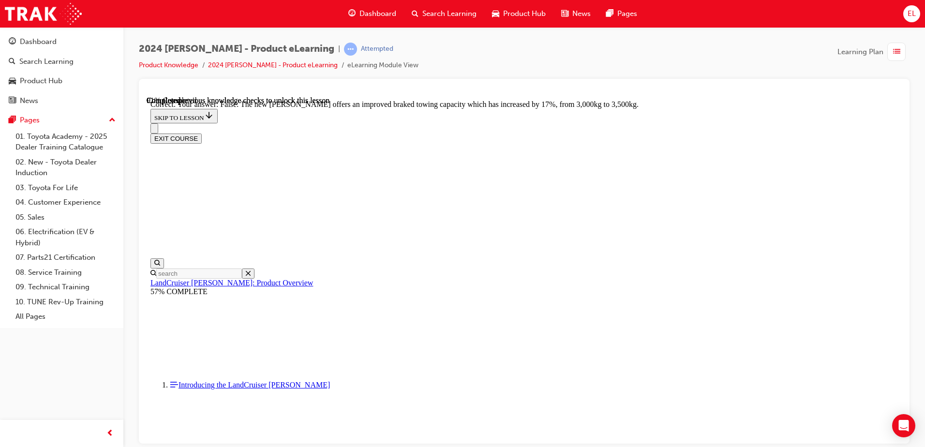
scroll to position [2952, 0]
radio input "true"
drag, startPoint x: 589, startPoint y: 184, endPoint x: 593, endPoint y: 225, distance: 41.9
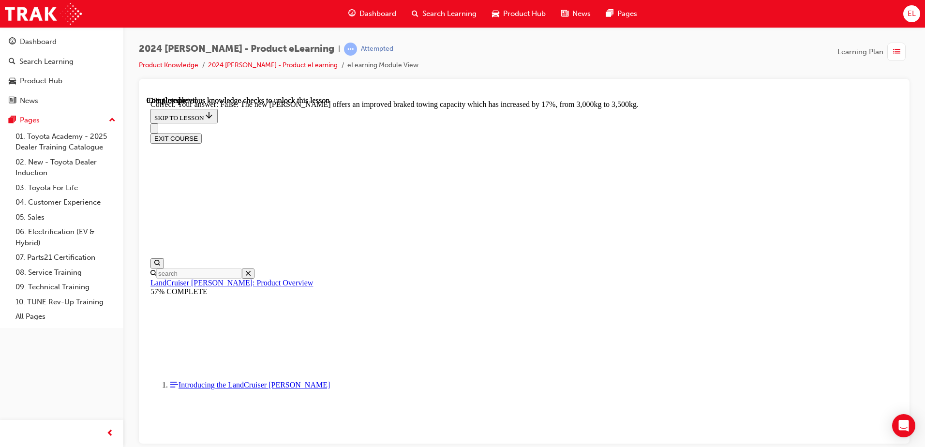
radio input "true"
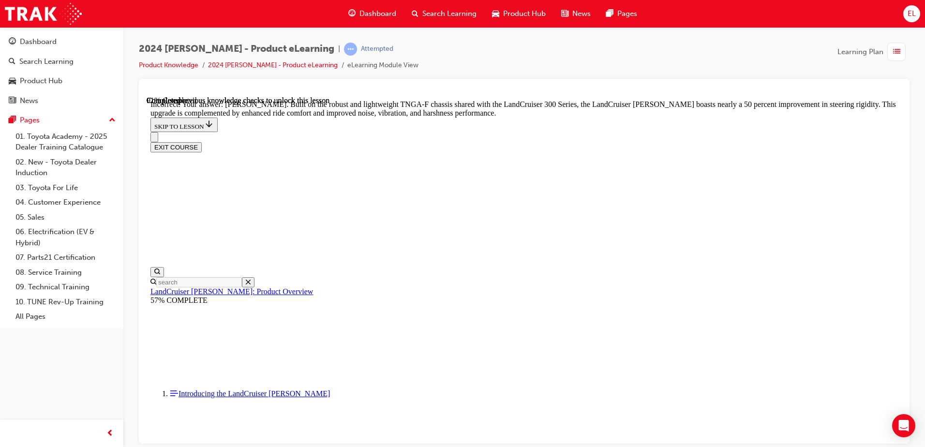
scroll to position [3097, 0]
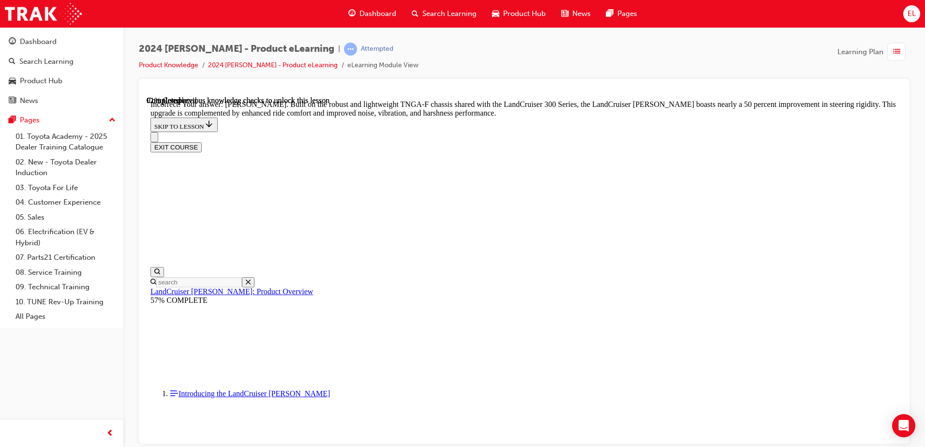
radio input "true"
drag, startPoint x: 579, startPoint y: 427, endPoint x: 582, endPoint y: 423, distance: 5.1
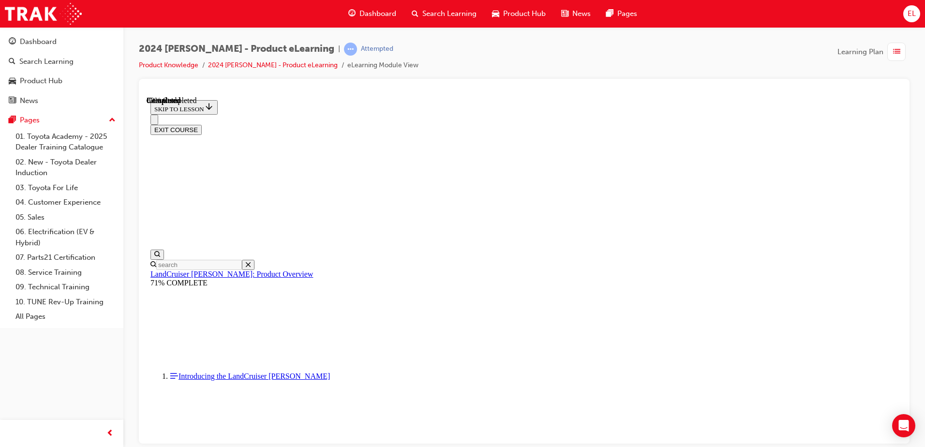
scroll to position [1075, 0]
drag, startPoint x: 580, startPoint y: 386, endPoint x: 577, endPoint y: 374, distance: 12.2
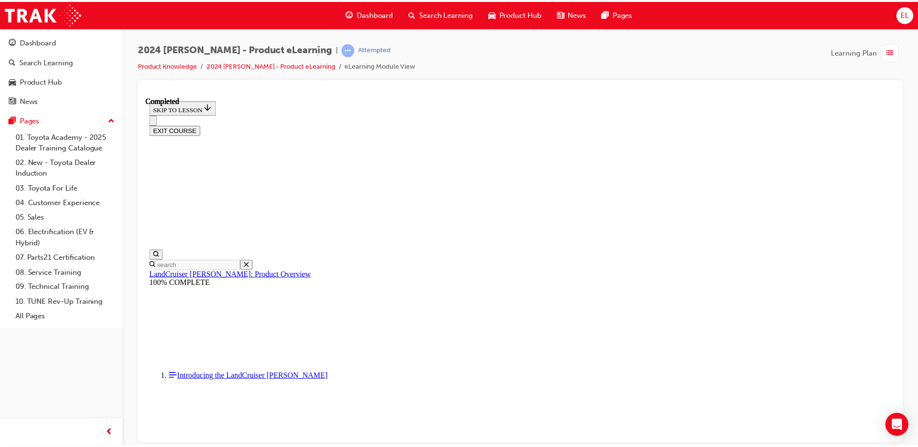
scroll to position [0, 0]
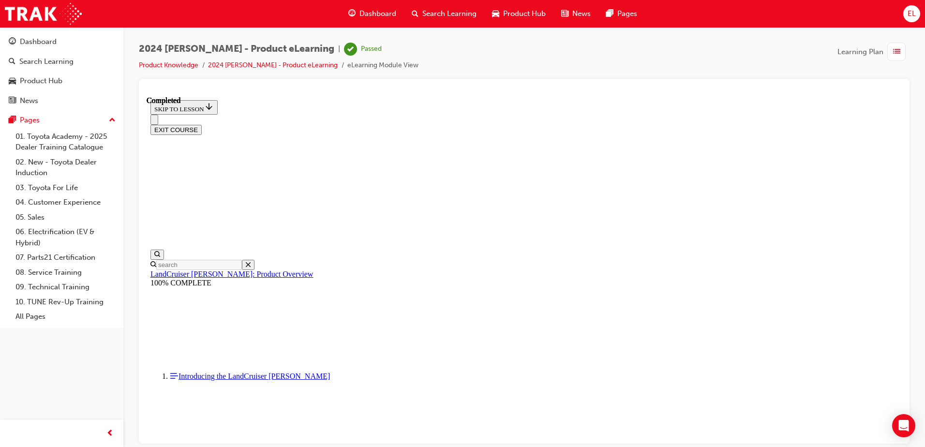
click at [242, 13] on span "Dashboard" at bounding box center [377, 13] width 37 height 11
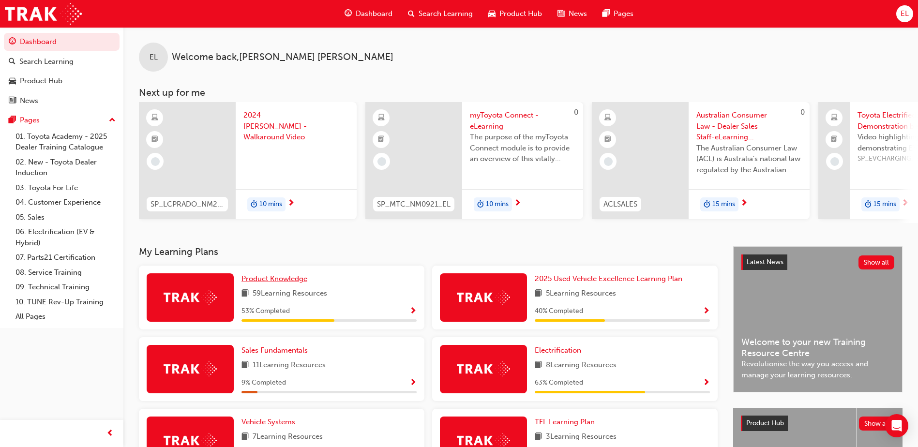
click at [242, 47] on span "Product Knowledge" at bounding box center [274, 278] width 66 height 9
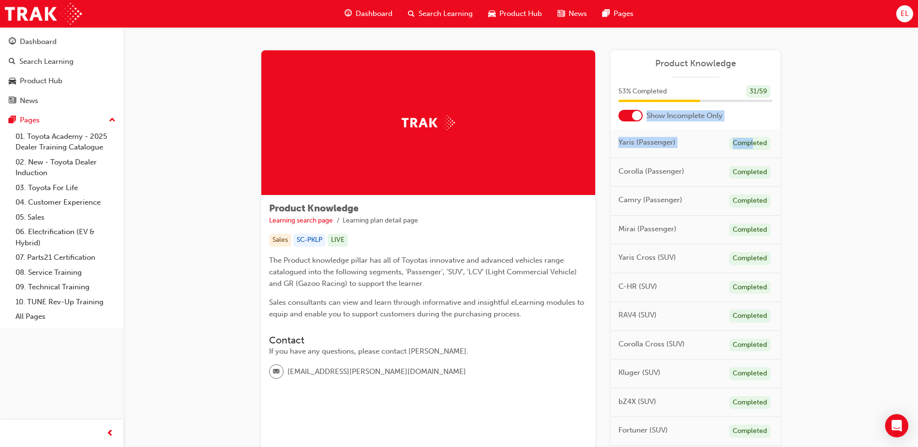
drag, startPoint x: 619, startPoint y: 111, endPoint x: 756, endPoint y: 127, distance: 138.3
click at [242, 47] on div at bounding box center [630, 116] width 24 height 12
